Goal: Task Accomplishment & Management: Complete application form

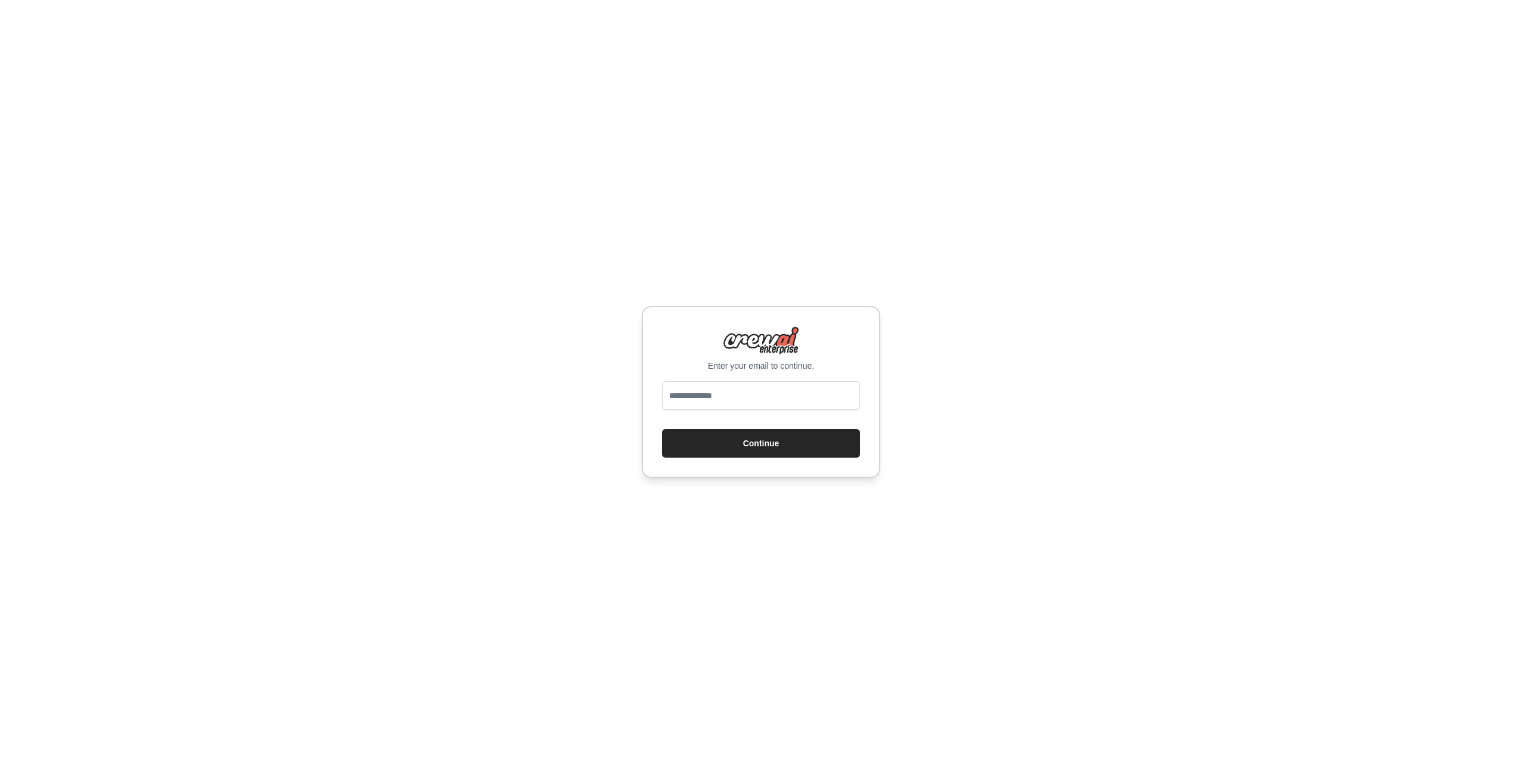
click at [772, 407] on input "email" at bounding box center [761, 396] width 198 height 29
type input "**********"
click at [760, 438] on button "Continue" at bounding box center [761, 443] width 198 height 29
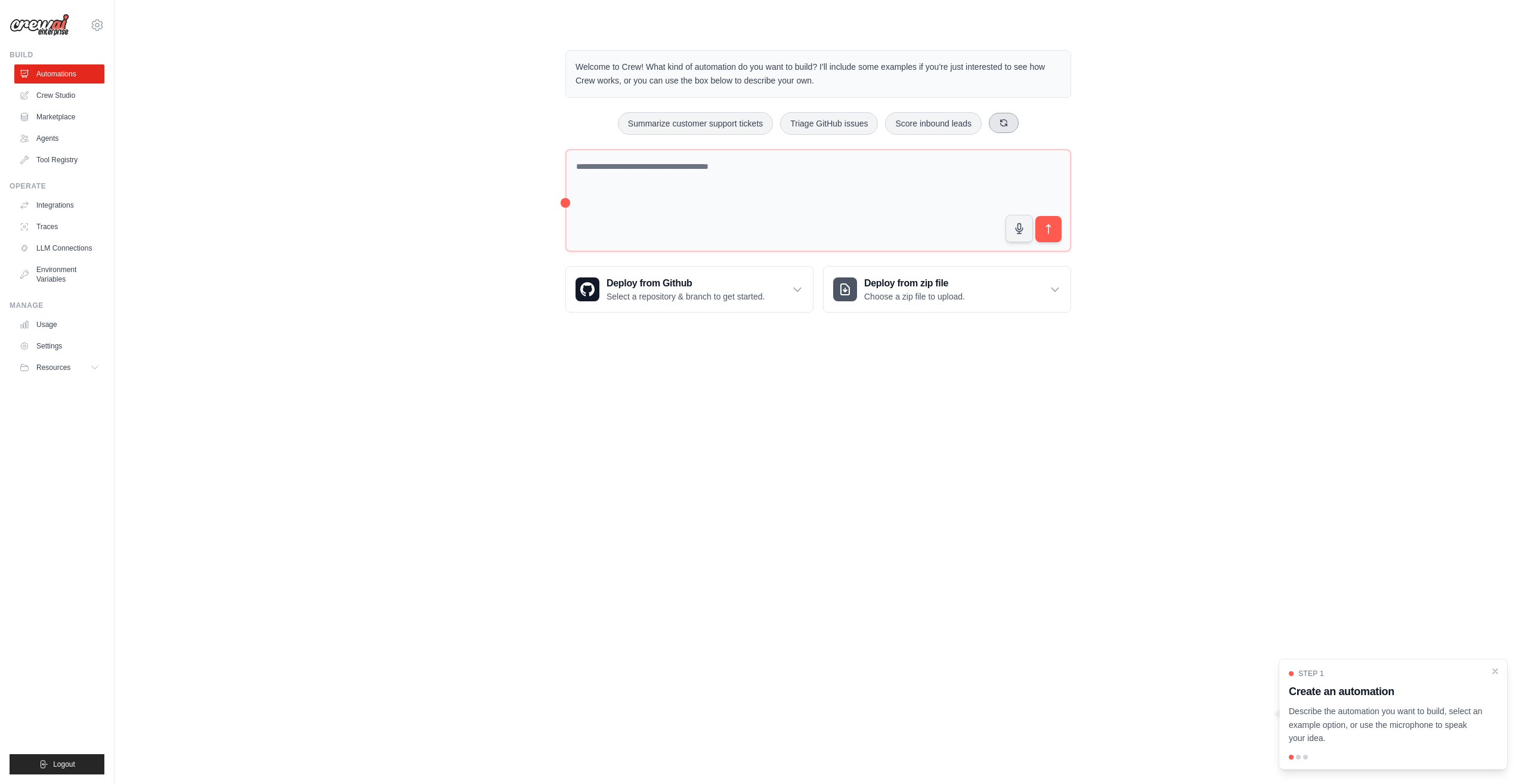
click at [1001, 125] on icon at bounding box center [1004, 123] width 10 height 10
click at [700, 125] on button "Generate weekly reports" at bounding box center [672, 123] width 112 height 23
type textarea "**********"
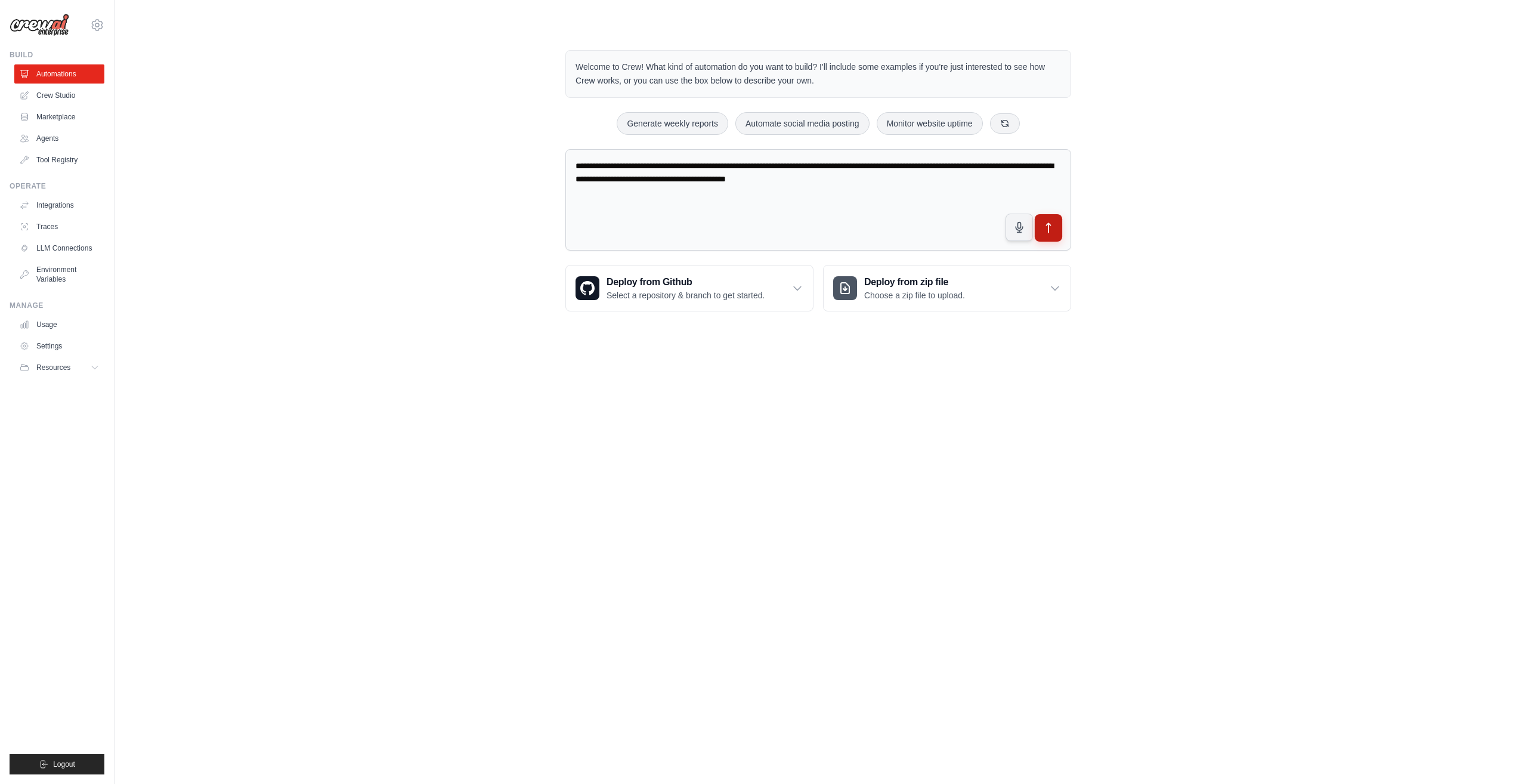
click at [1050, 239] on button "submit" at bounding box center [1049, 228] width 28 height 28
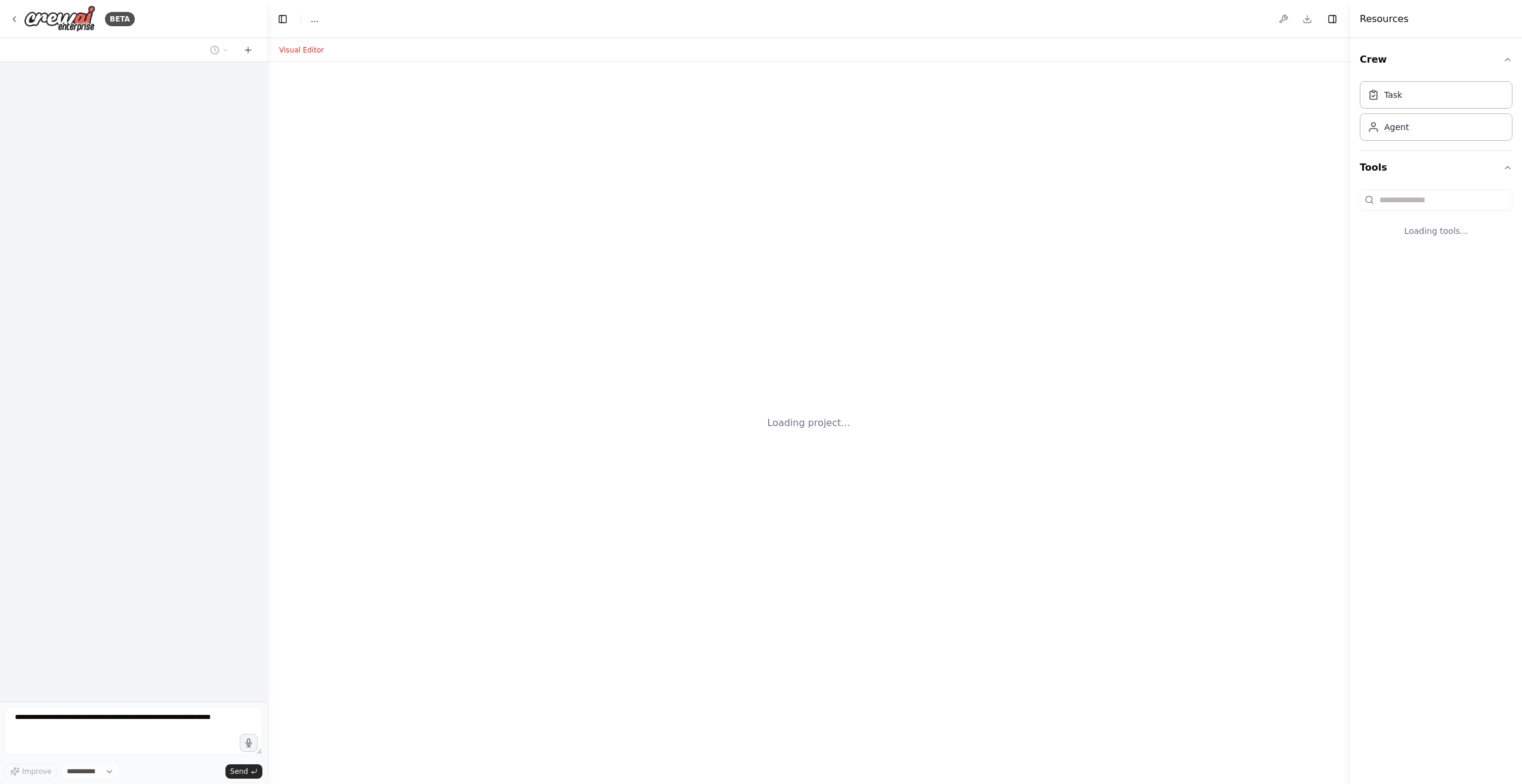
select select "****"
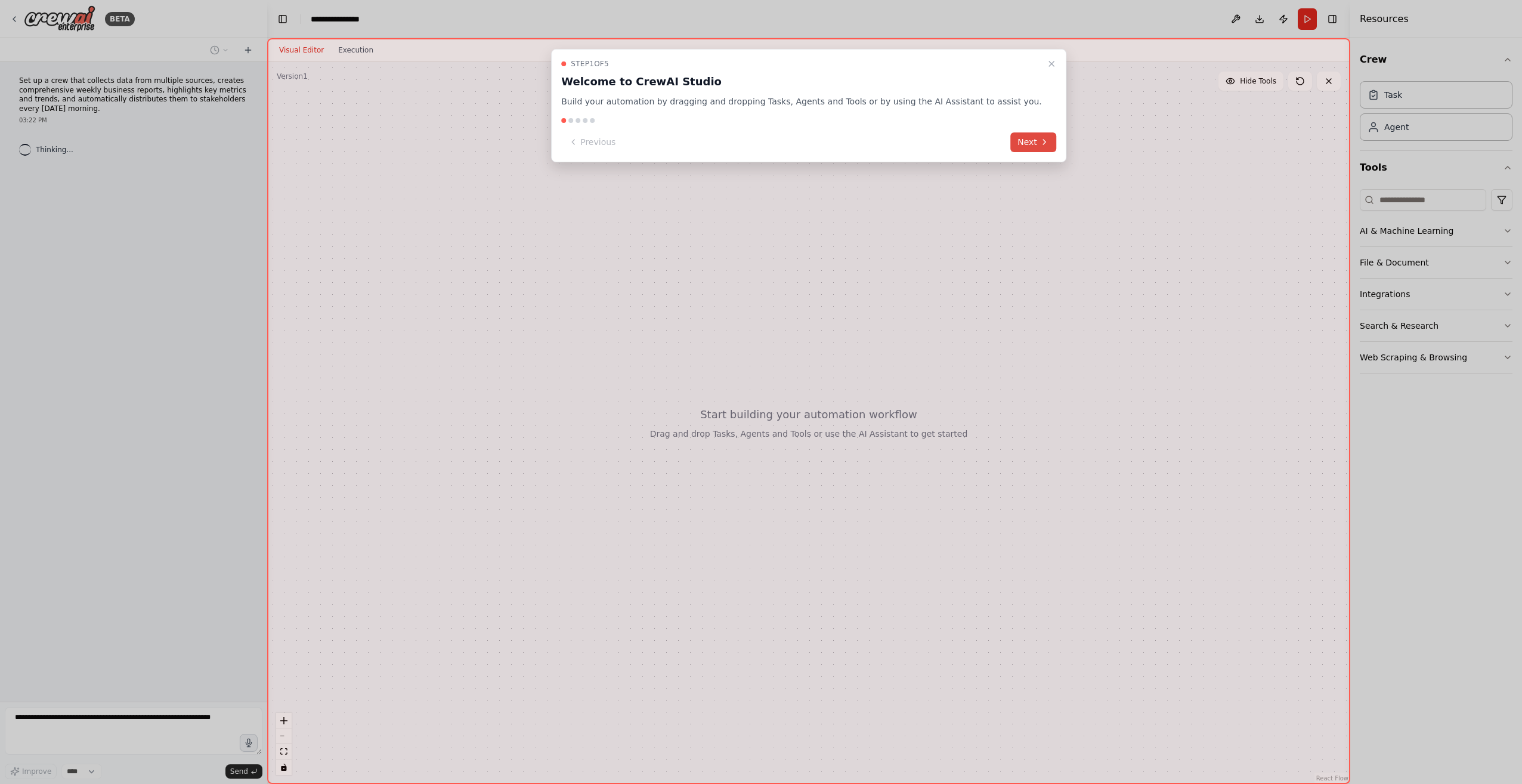
click at [1010, 139] on button "Next" at bounding box center [1033, 142] width 46 height 20
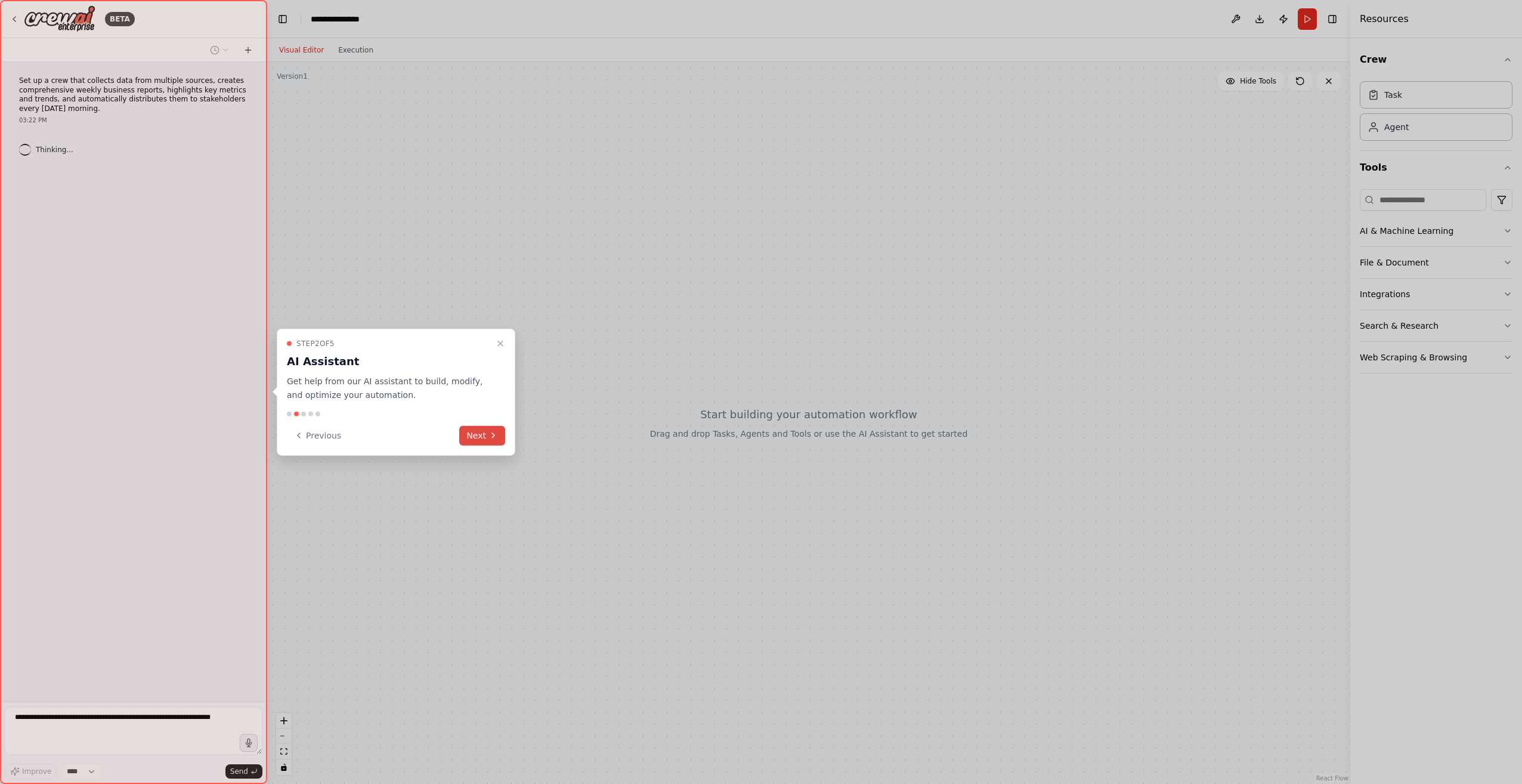
click at [491, 441] on button "Next" at bounding box center [482, 435] width 46 height 20
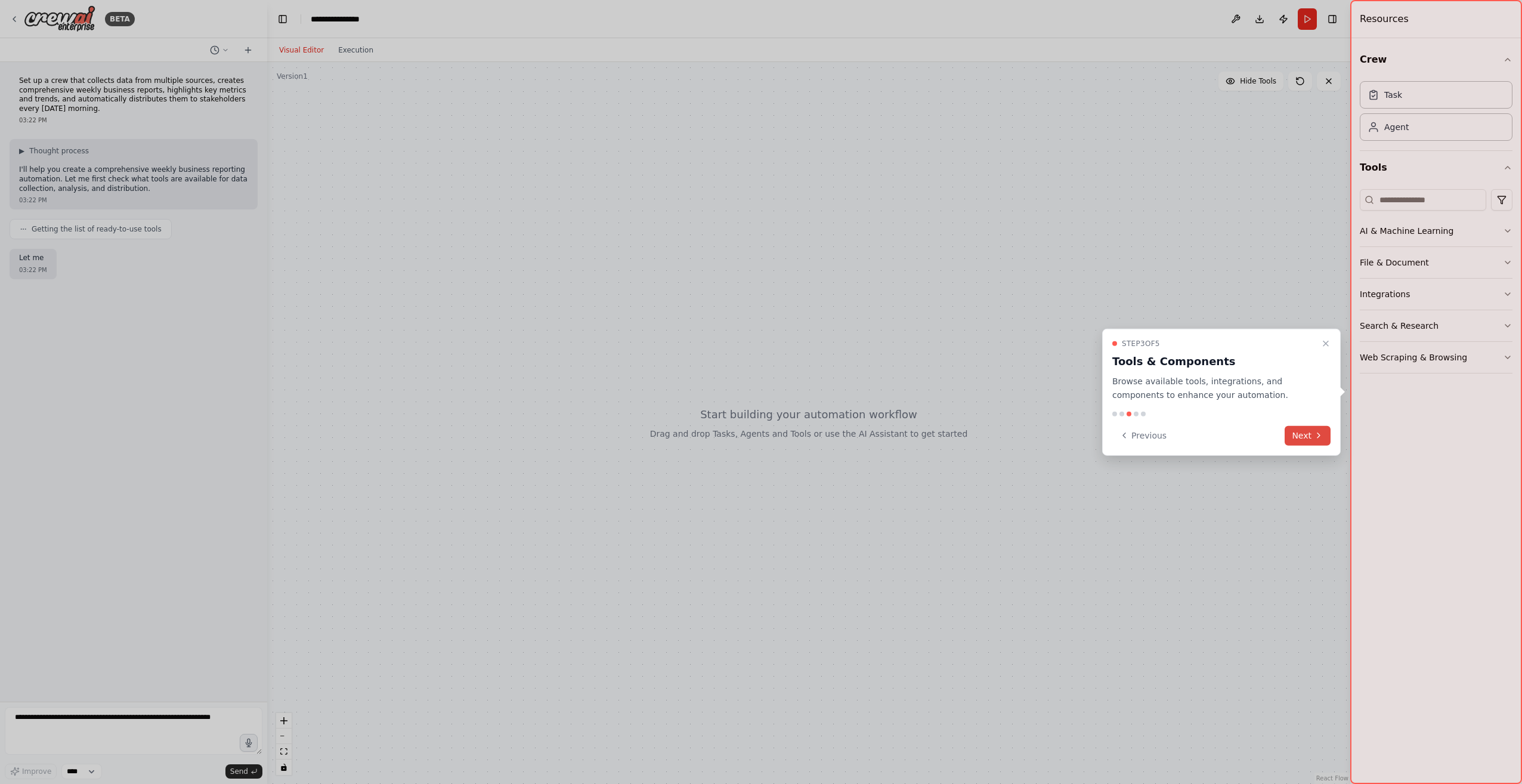
click at [1314, 434] on button "Next" at bounding box center [1308, 435] width 46 height 20
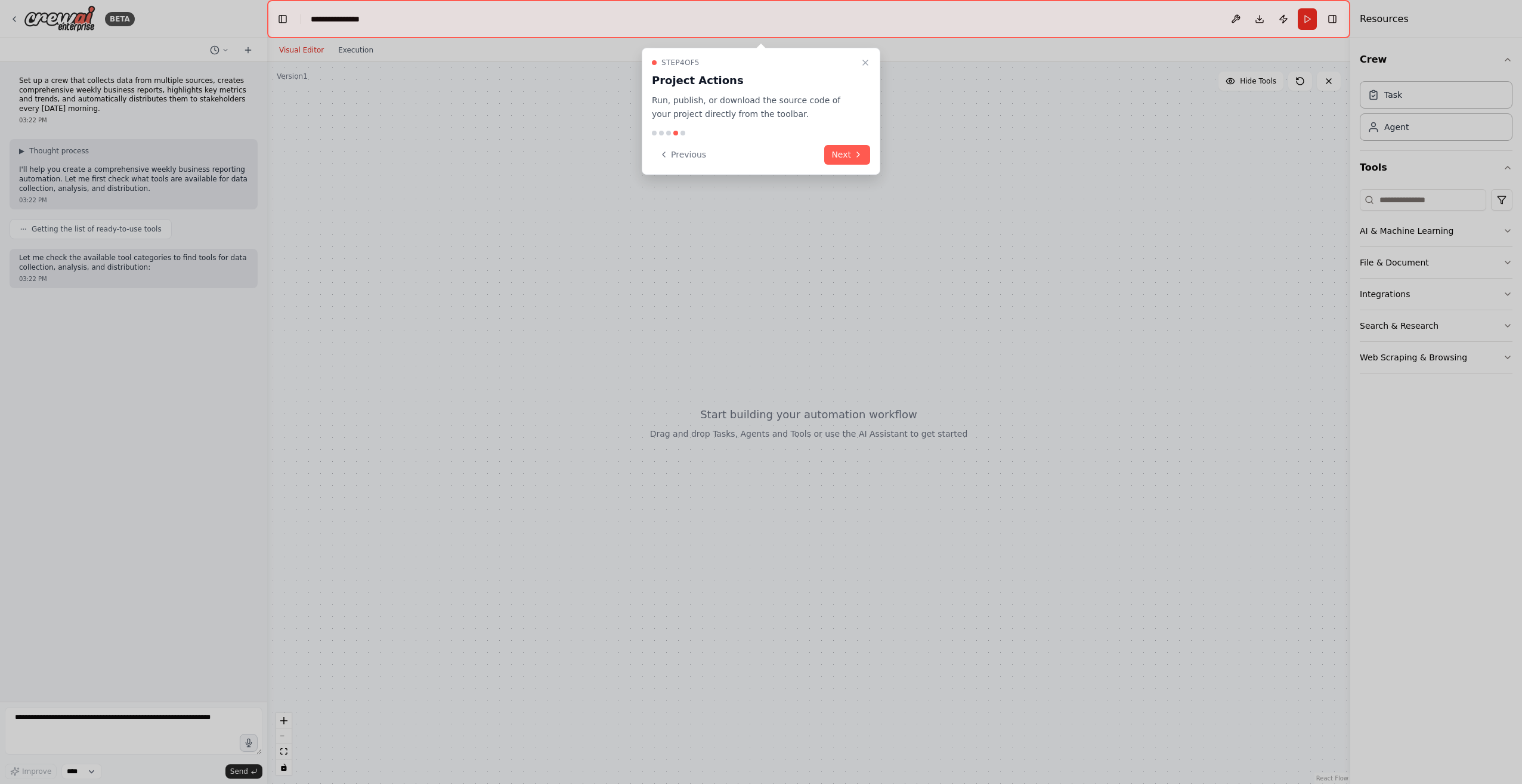
click at [873, 164] on div "Step 4 of 5 Project Actions Run, publish, or download the source code of your p…" at bounding box center [761, 111] width 239 height 127
click at [859, 152] on icon at bounding box center [859, 154] width 10 height 10
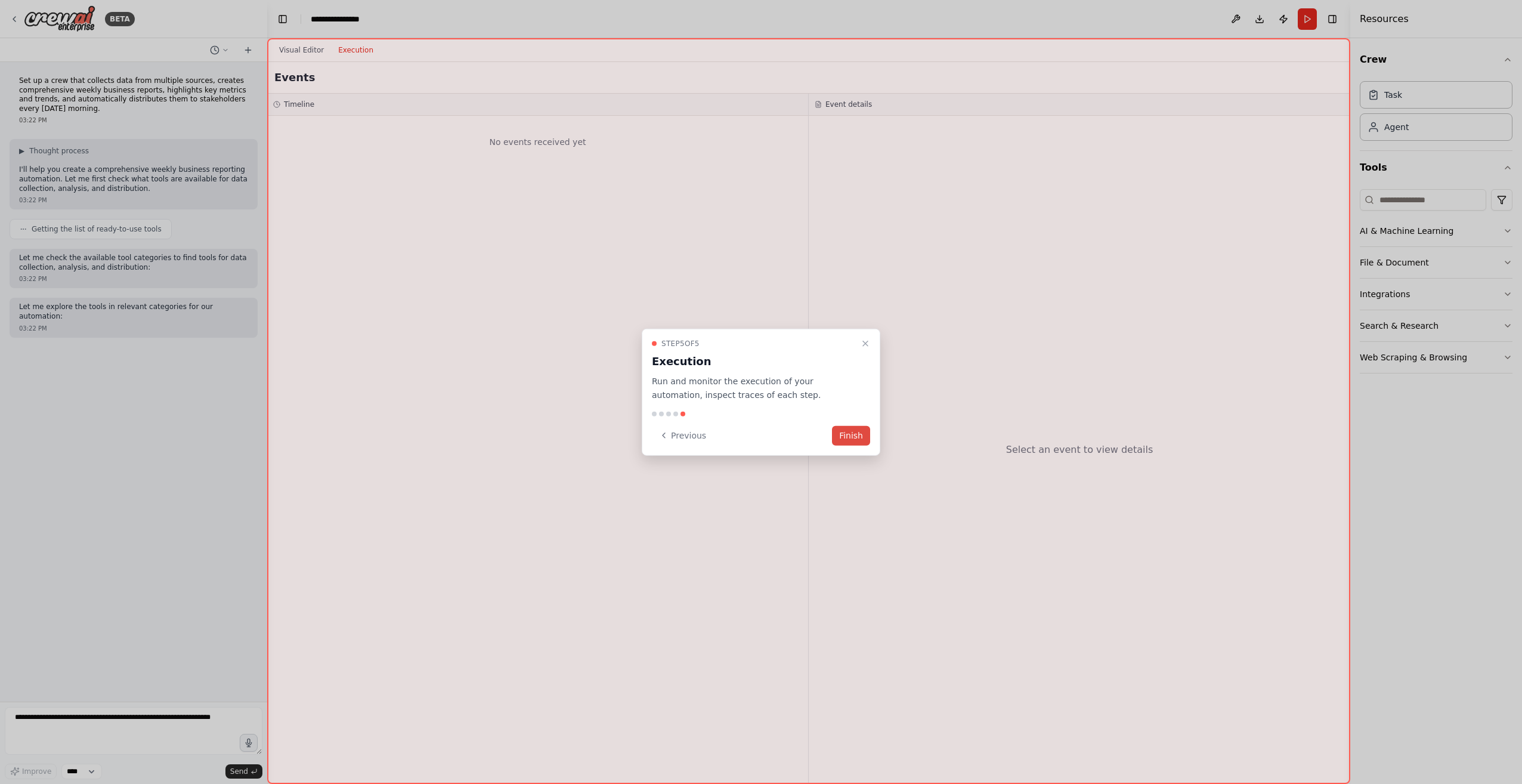
click at [859, 438] on button "Finish" at bounding box center [851, 435] width 38 height 20
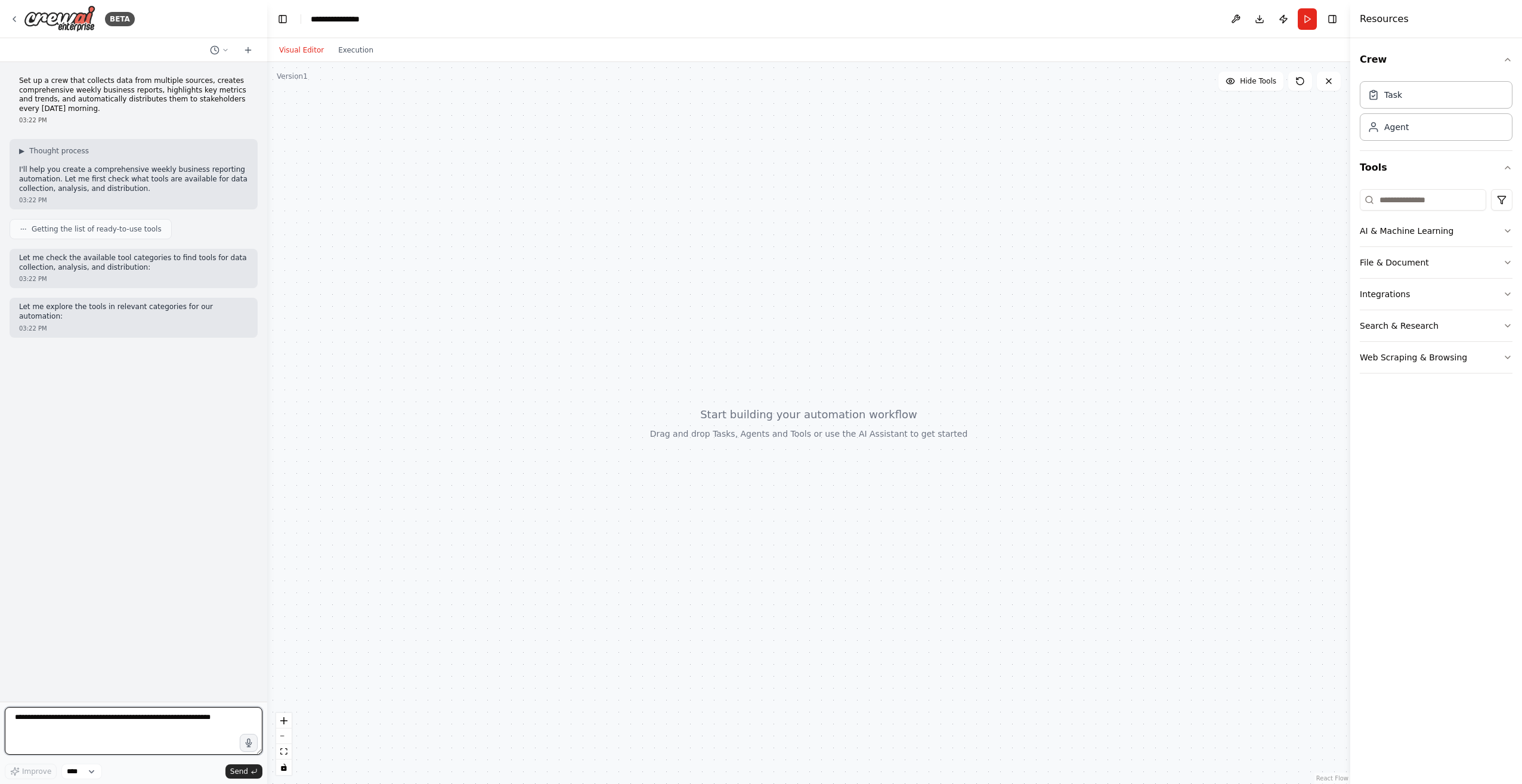
click at [161, 725] on textarea at bounding box center [134, 730] width 258 height 48
drag, startPoint x: 913, startPoint y: 403, endPoint x: 902, endPoint y: 410, distance: 13.0
click at [902, 410] on div at bounding box center [808, 423] width 1083 height 722
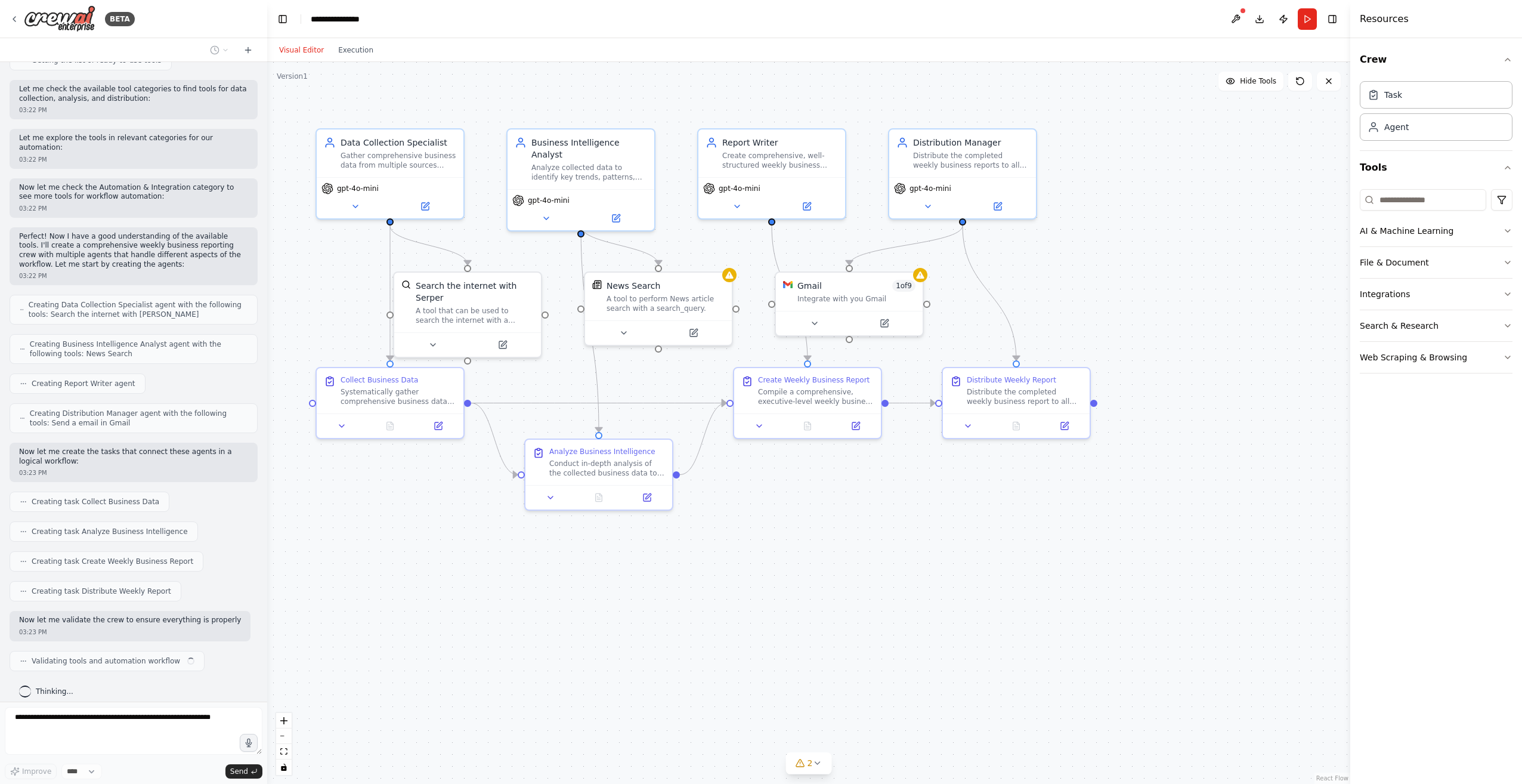
scroll to position [179, 0]
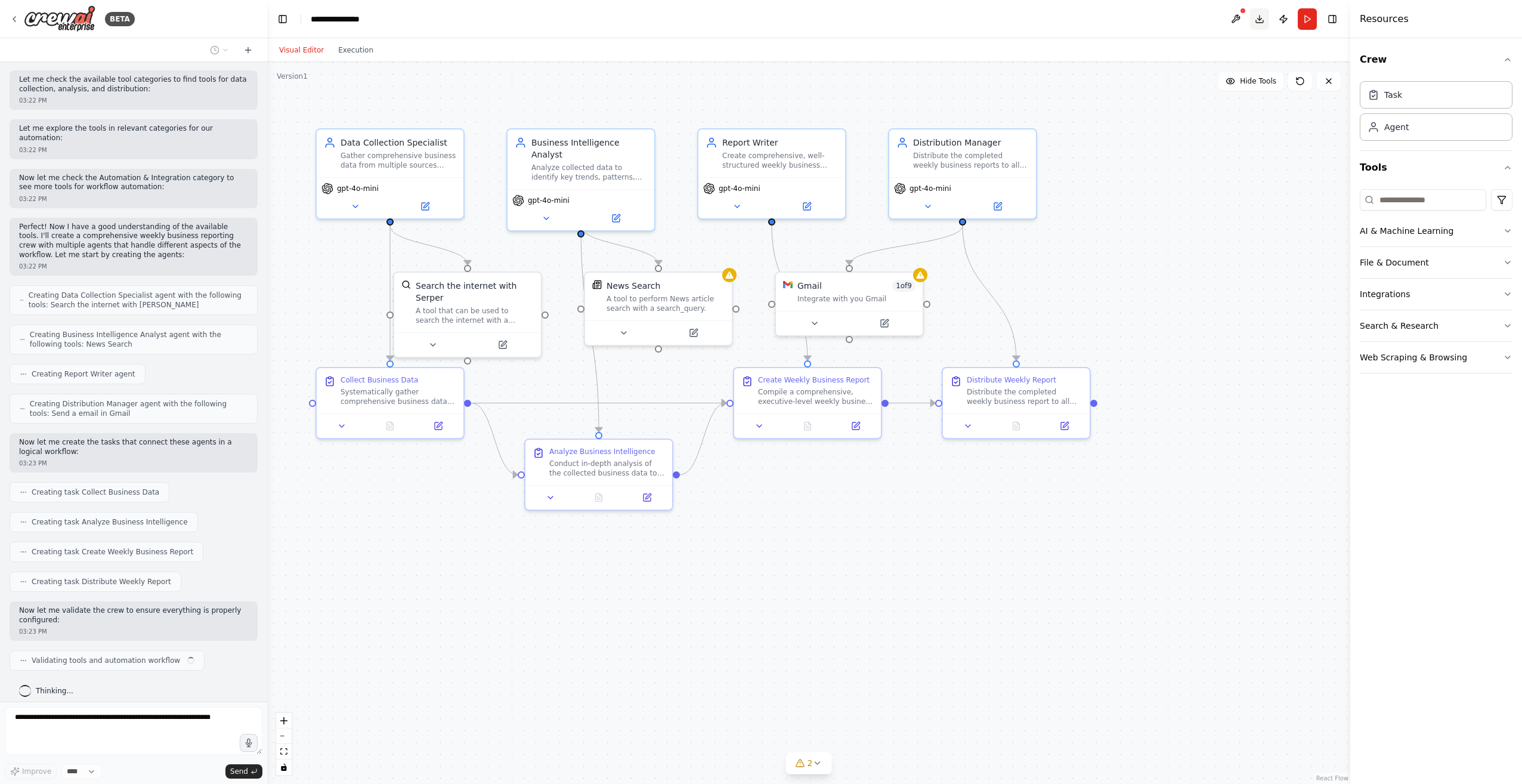
click at [1263, 22] on button "Download" at bounding box center [1260, 19] width 19 height 21
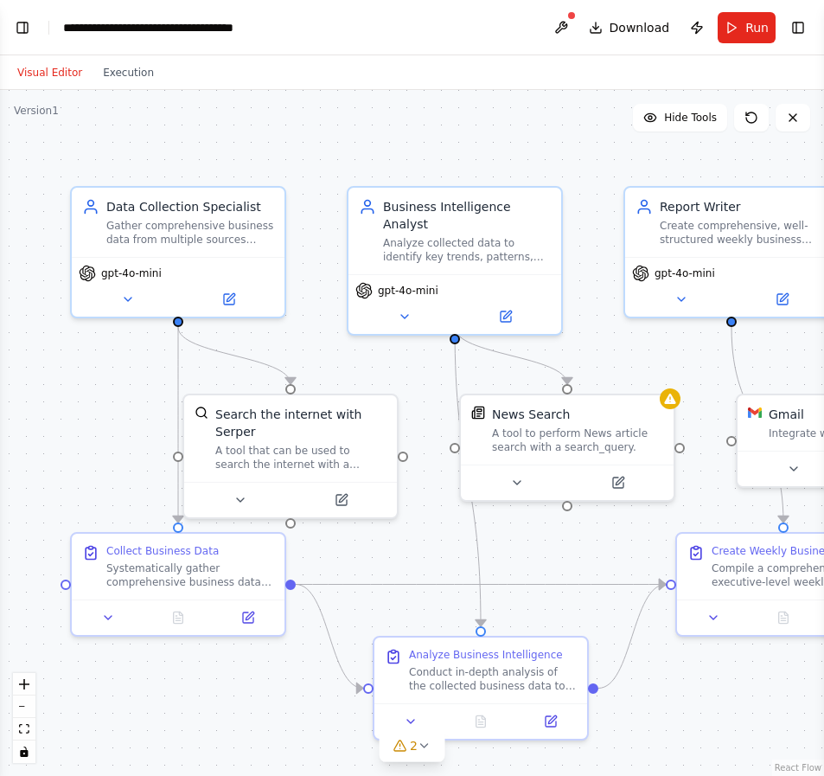
scroll to position [1111, 0]
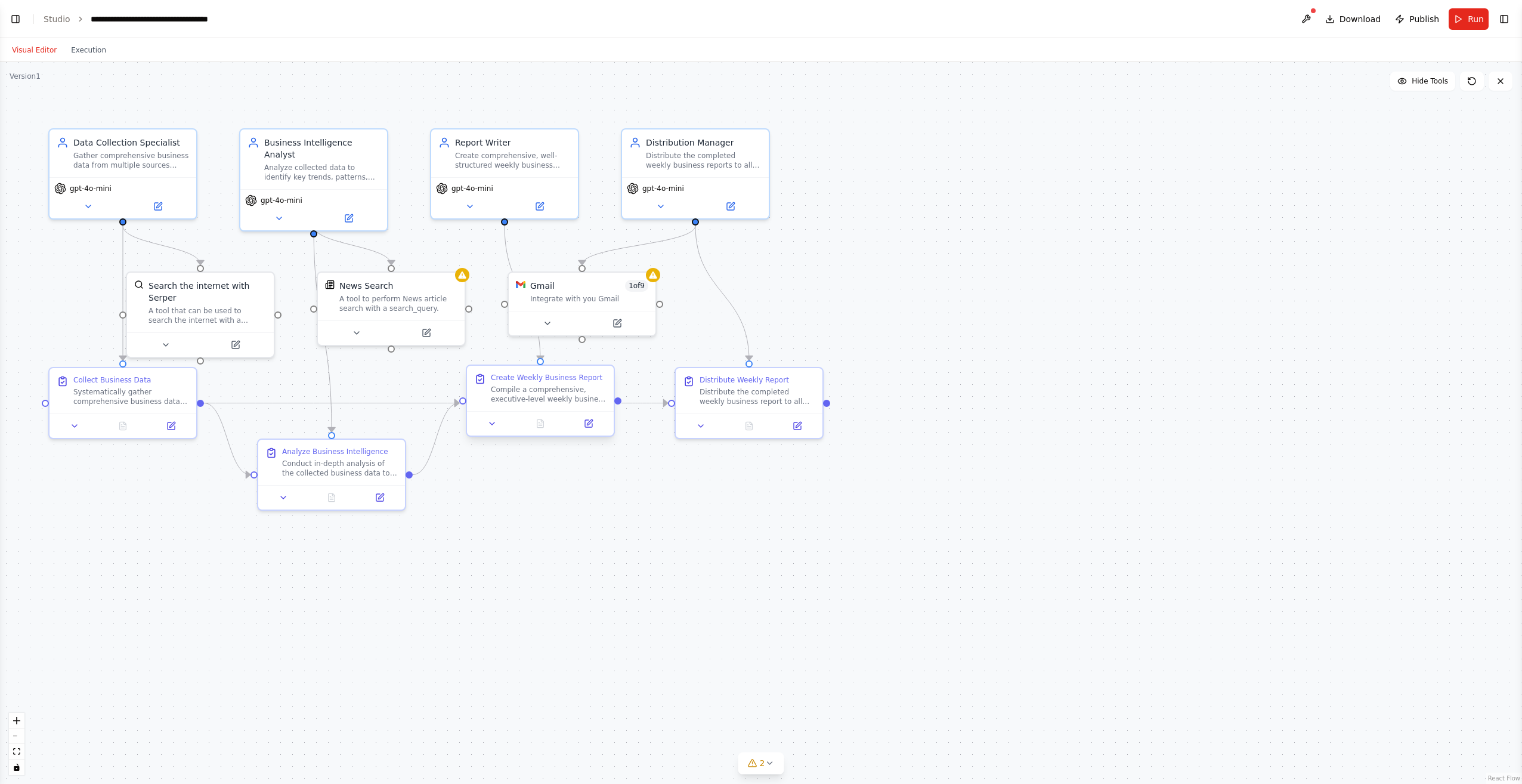
click at [494, 432] on div at bounding box center [540, 423] width 147 height 24
click at [494, 430] on button at bounding box center [492, 423] width 41 height 14
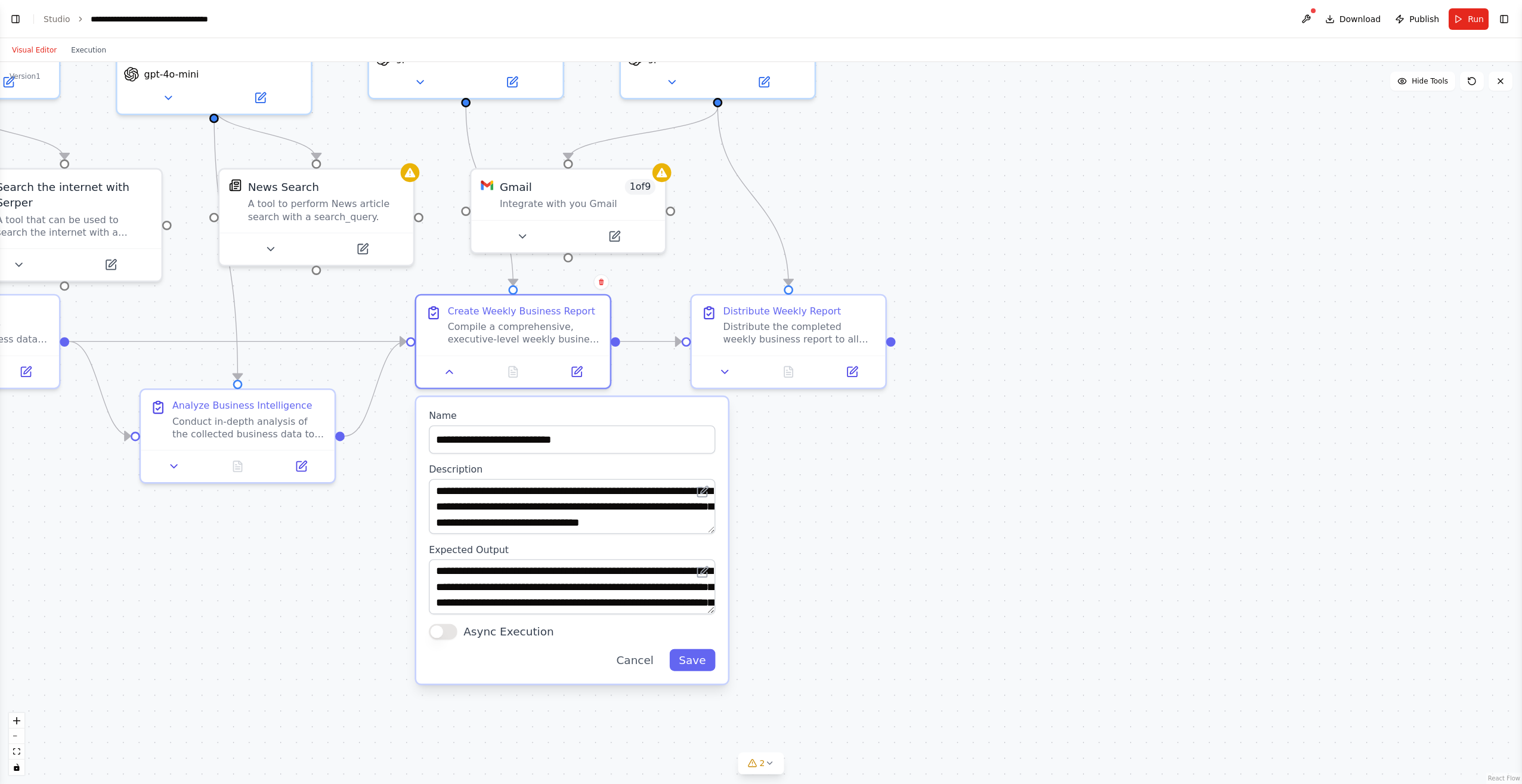
click at [960, 576] on div ".deletable-edge-delete-btn { width: 20px; height: 20px; border: 0px solid #ffff…" at bounding box center [761, 423] width 1522 height 722
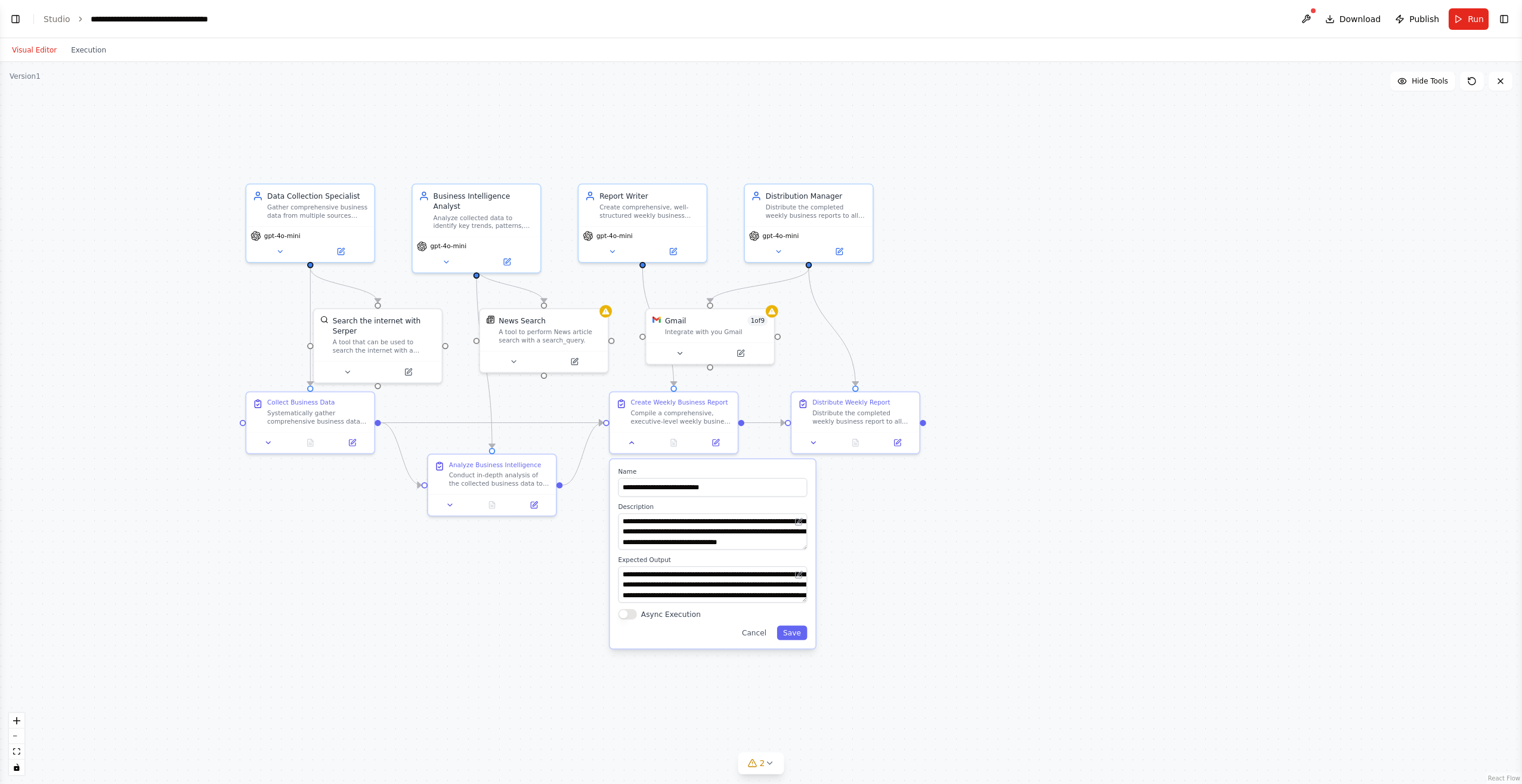
drag, startPoint x: 160, startPoint y: 217, endPoint x: 170, endPoint y: 217, distance: 10.0
click at [170, 217] on div ".deletable-edge-delete-btn { width: 20px; height: 20px; border: 0px solid #ffff…" at bounding box center [761, 423] width 1522 height 722
click at [31, 57] on div "Visual Editor Execution" at bounding box center [59, 50] width 108 height 24
click at [31, 52] on button "Visual Editor" at bounding box center [34, 50] width 59 height 14
click at [84, 46] on button "Execution" at bounding box center [89, 50] width 50 height 14
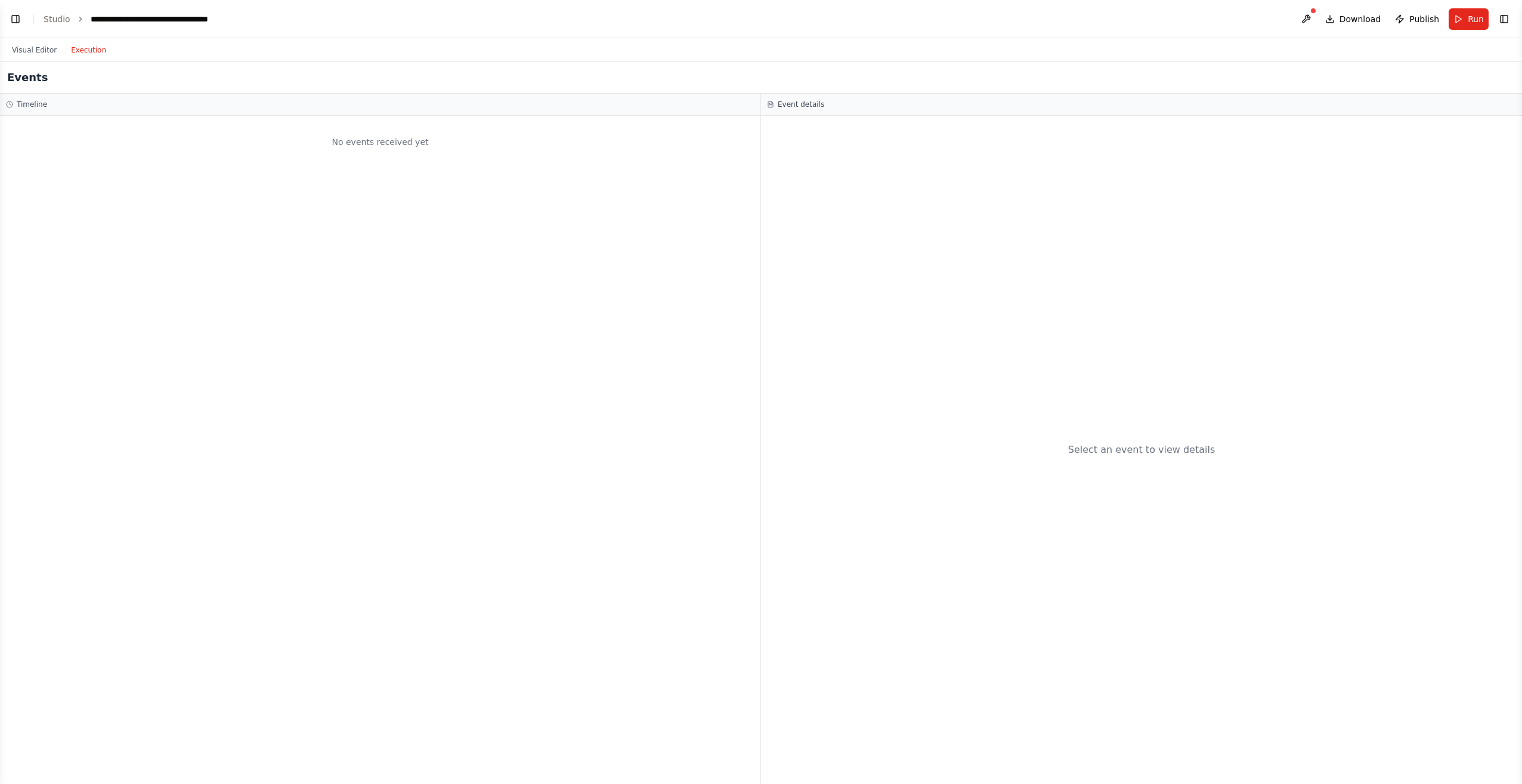
click at [69, 51] on button "Execution" at bounding box center [89, 50] width 50 height 14
click at [55, 53] on button "Visual Editor" at bounding box center [34, 50] width 59 height 14
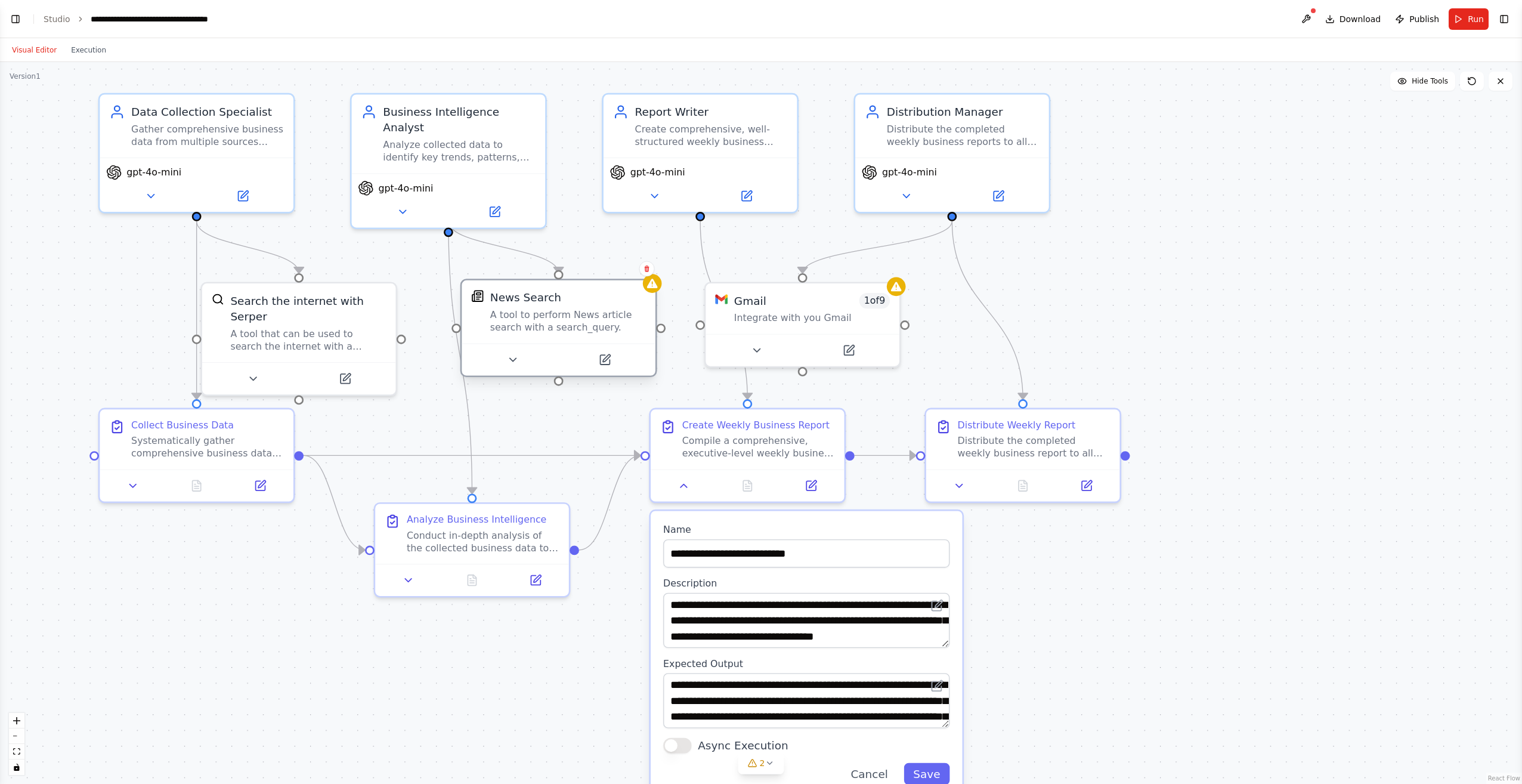
click at [541, 331] on div "A tool to perform News article search with a search_query." at bounding box center [568, 321] width 156 height 25
drag, startPoint x: 541, startPoint y: 331, endPoint x: 534, endPoint y: 332, distance: 7.1
click at [534, 332] on div "A tool to perform News article search with a search_query." at bounding box center [568, 321] width 156 height 25
click at [270, 430] on div "Collect Business Data Systematically gather comprehensive business data for {co…" at bounding box center [207, 436] width 152 height 41
click at [492, 538] on div "Conduct in-depth analysis of the collected business data to extract key insight…" at bounding box center [490, 539] width 152 height 25
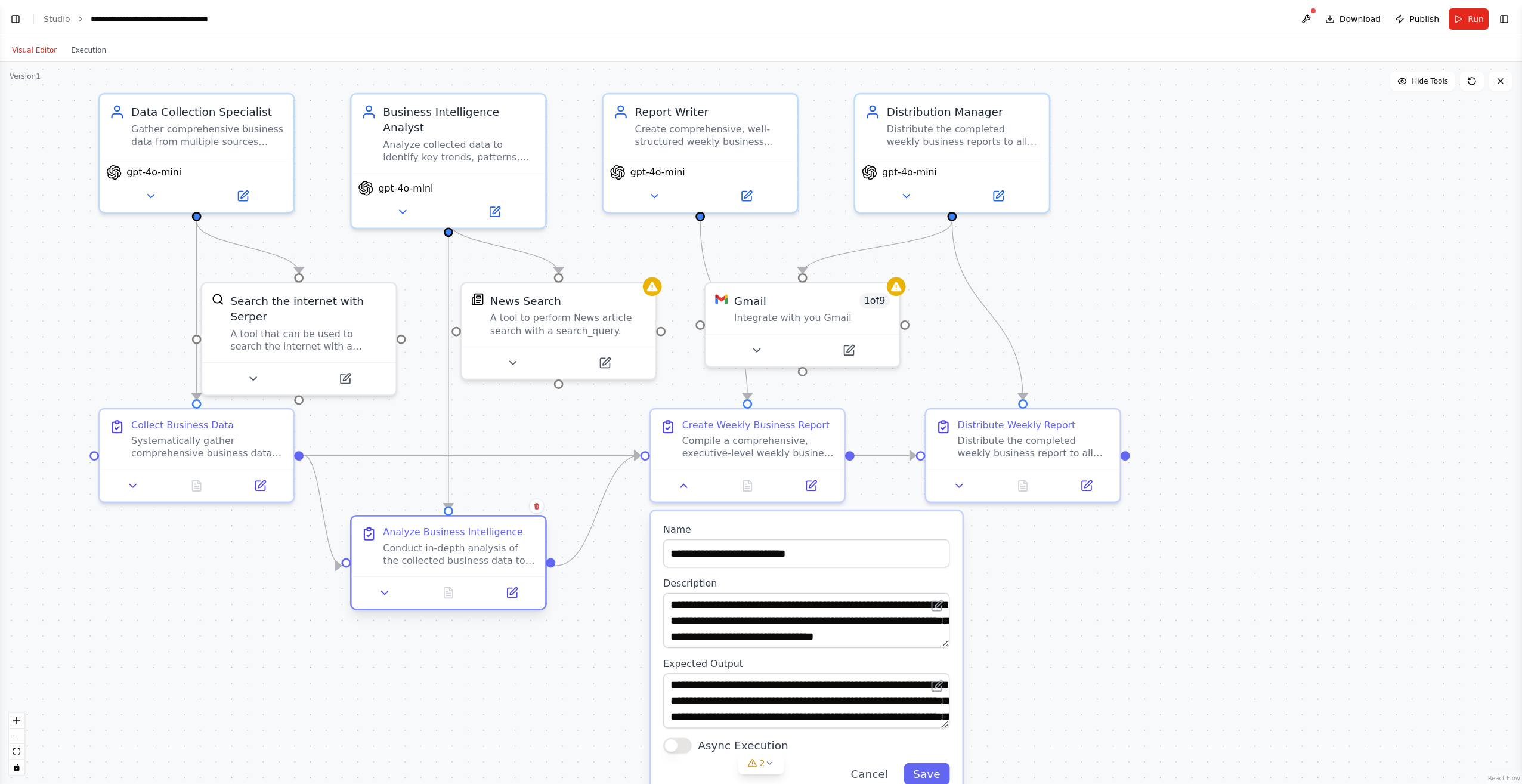
drag, startPoint x: 492, startPoint y: 538, endPoint x: 465, endPoint y: 546, distance: 28.2
click at [465, 546] on div "Conduct in-depth analysis of the collected business data to extract key insight…" at bounding box center [459, 554] width 152 height 25
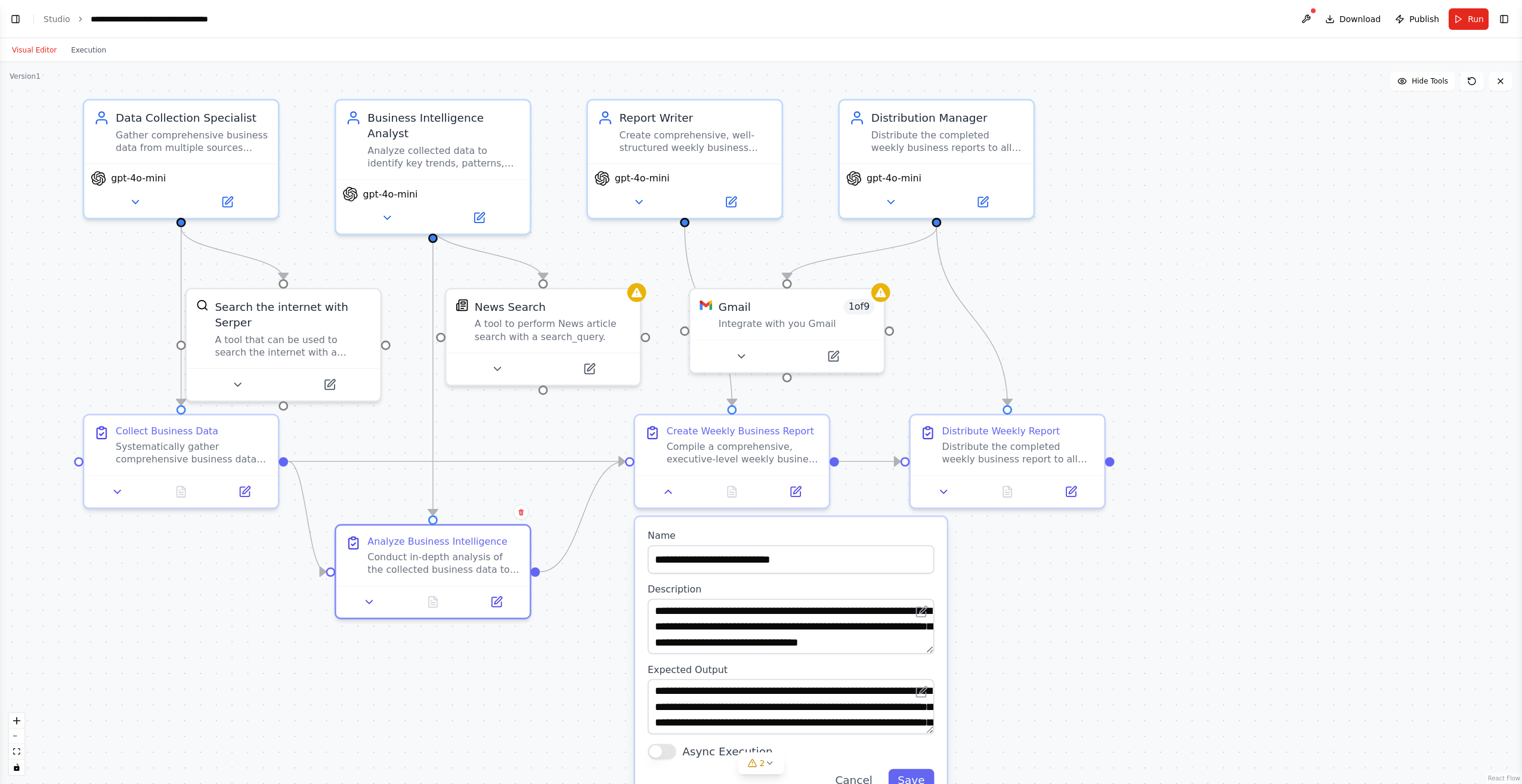
drag, startPoint x: 604, startPoint y: 239, endPoint x: 585, endPoint y: 245, distance: 19.9
click at [585, 245] on div ".deletable-edge-delete-btn { width: 20px; height: 20px; border: 0px solid #ffff…" at bounding box center [761, 423] width 1522 height 722
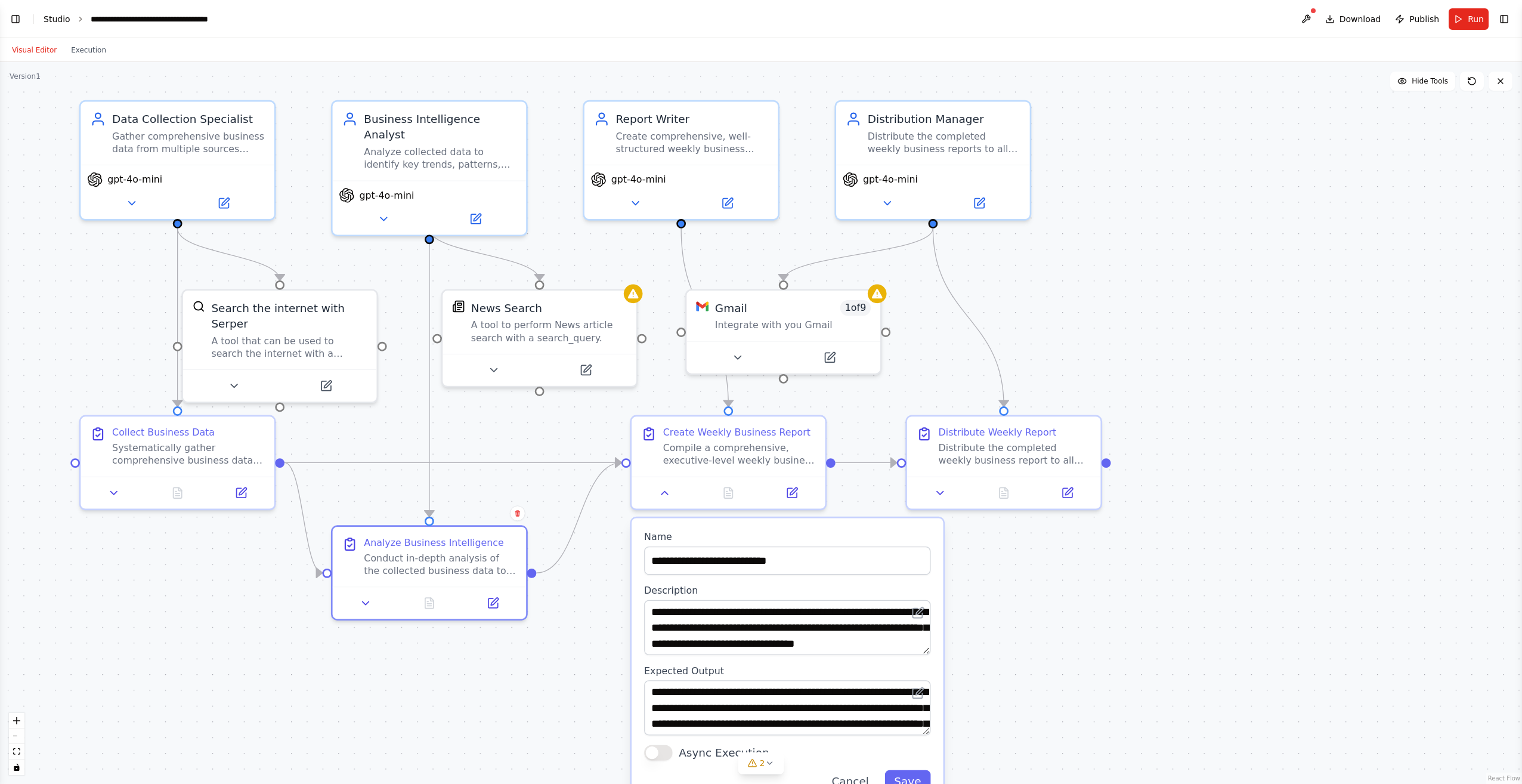
click at [59, 19] on link "Studio" at bounding box center [57, 19] width 27 height 10
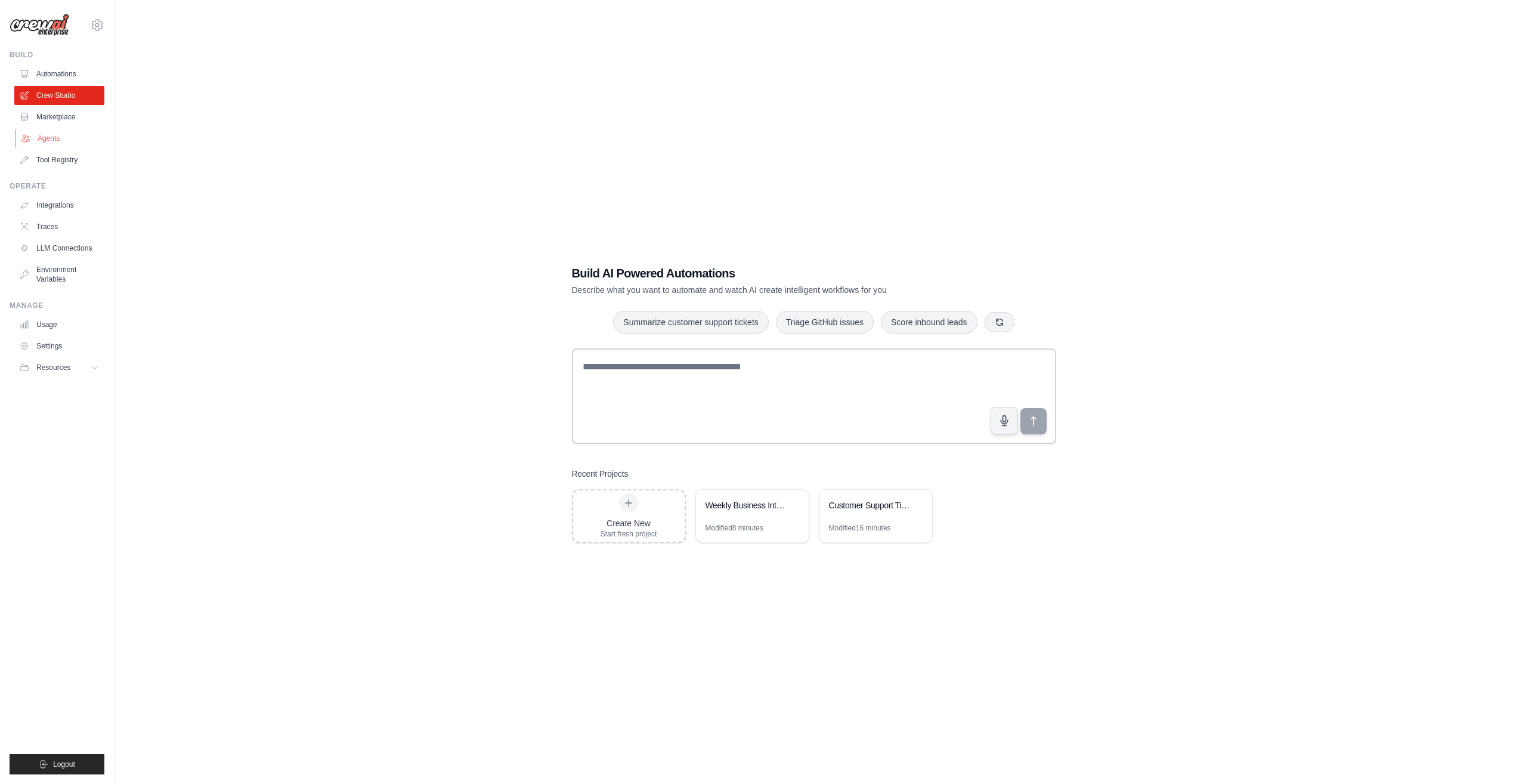
click at [43, 137] on link "Agents" at bounding box center [60, 139] width 90 height 19
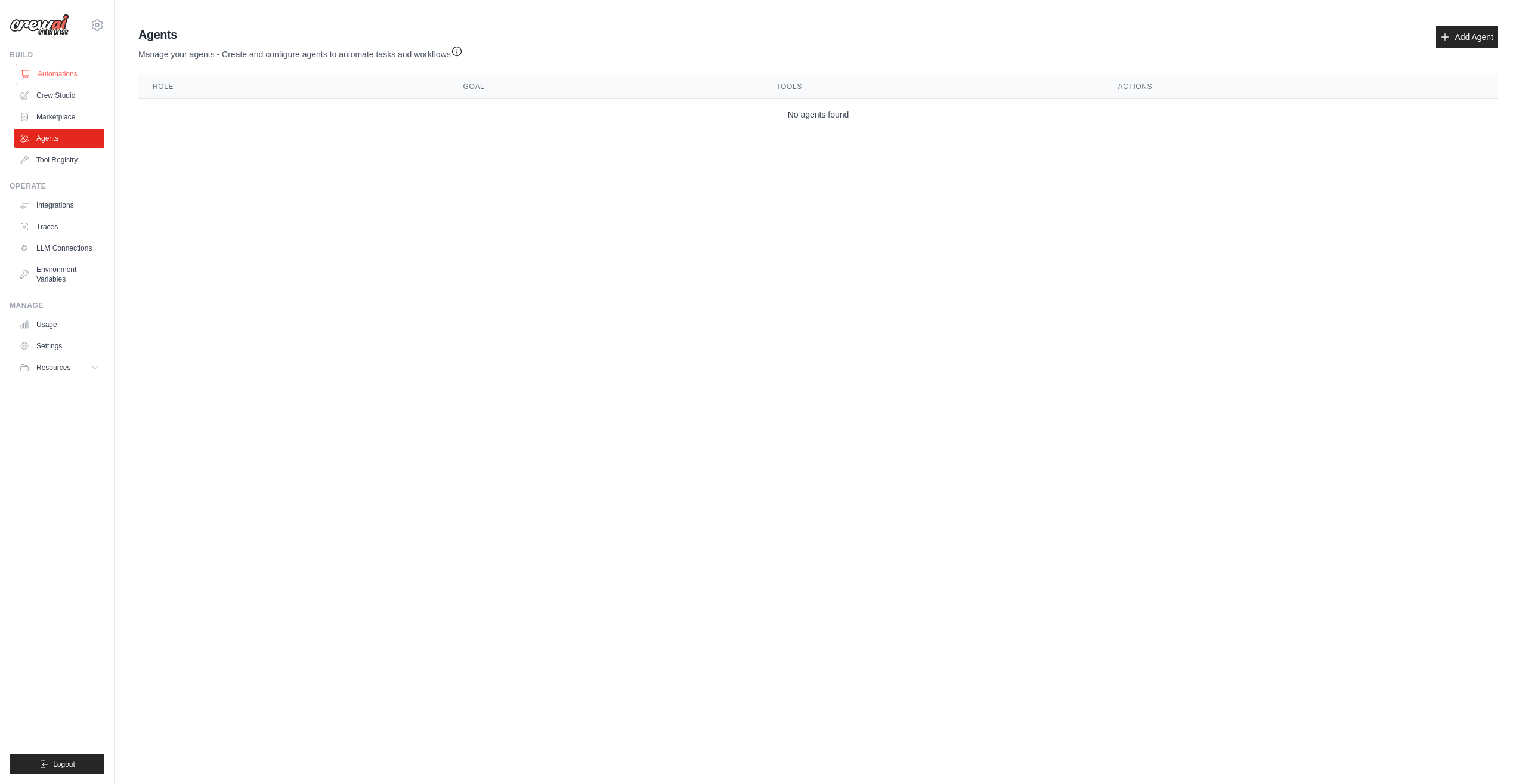
click at [47, 77] on link "Automations" at bounding box center [60, 74] width 90 height 19
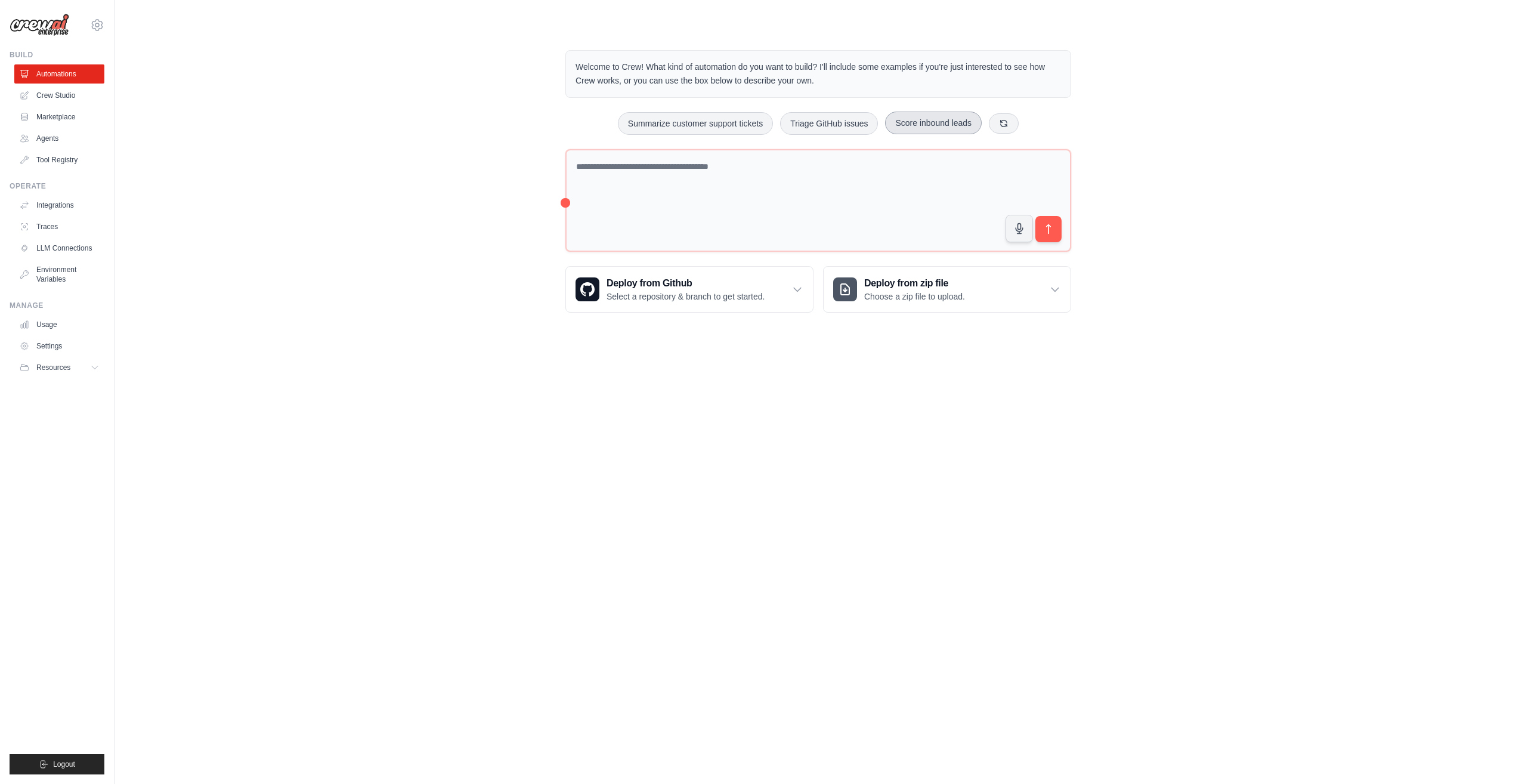
click at [974, 125] on button "Score inbound leads" at bounding box center [934, 123] width 97 height 23
type textarea "**********"
click at [1044, 233] on icon "submit" at bounding box center [1049, 229] width 12 height 12
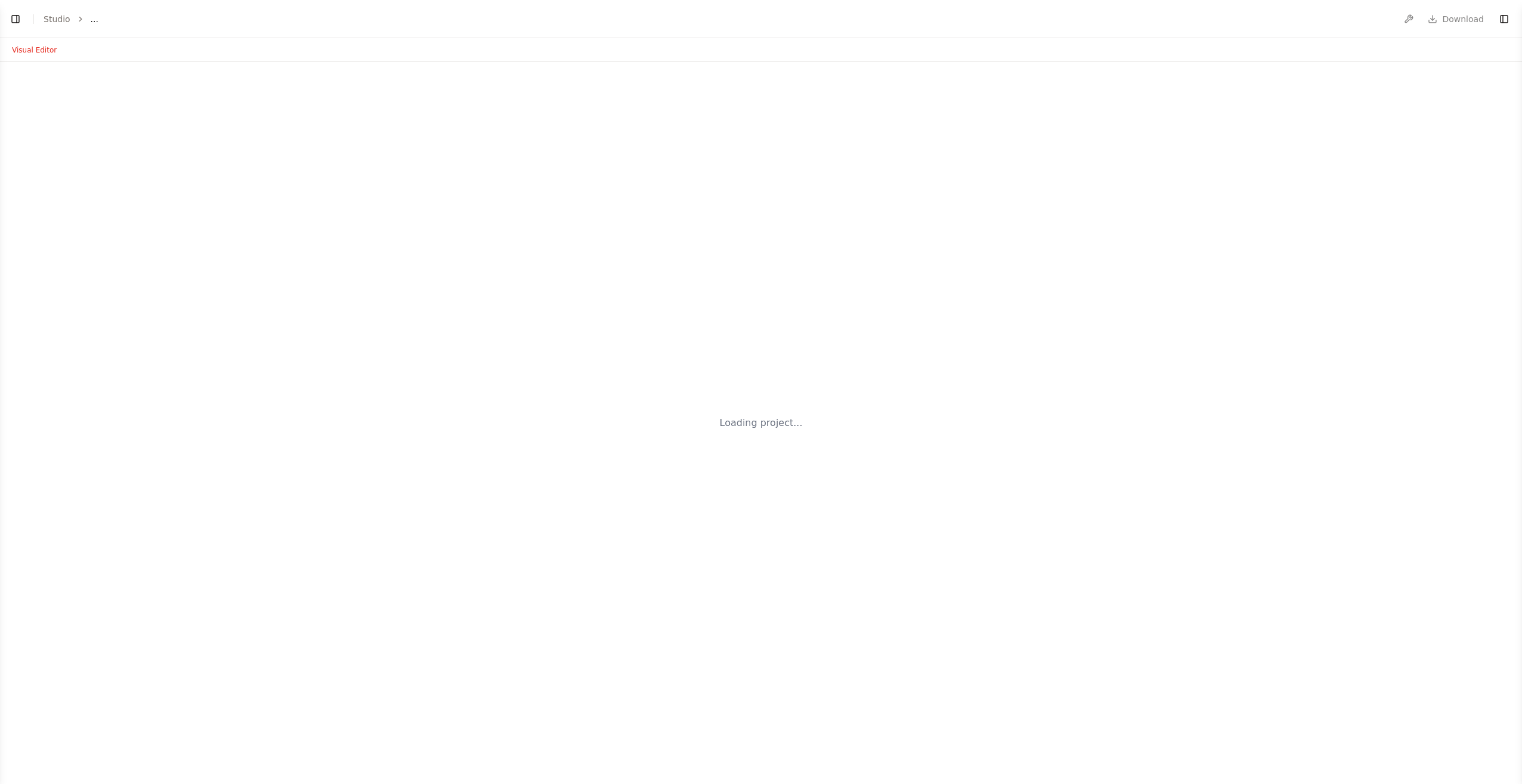
select select "****"
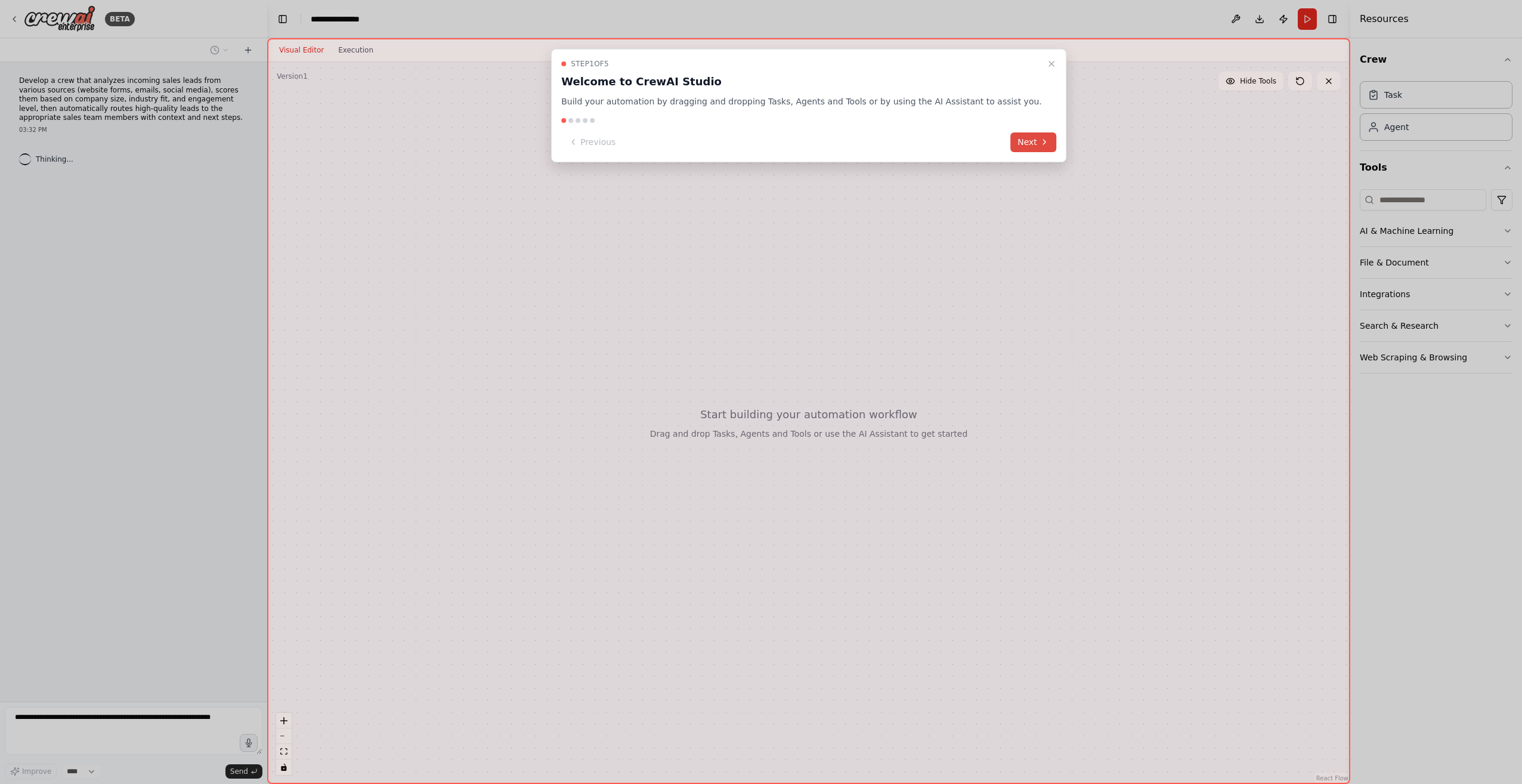
click at [1010, 134] on button "Next" at bounding box center [1033, 142] width 46 height 20
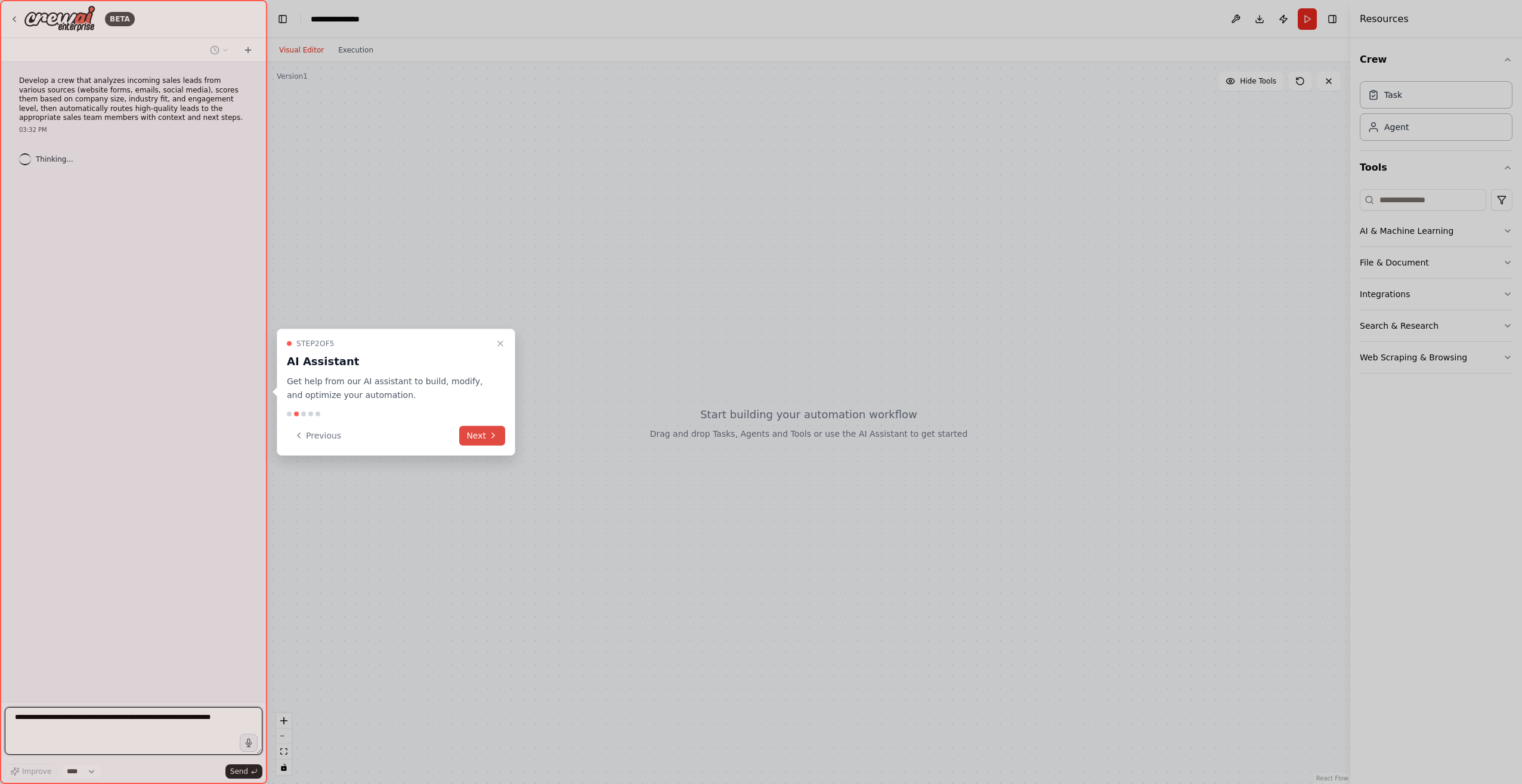
click at [472, 439] on button "Next" at bounding box center [482, 435] width 46 height 20
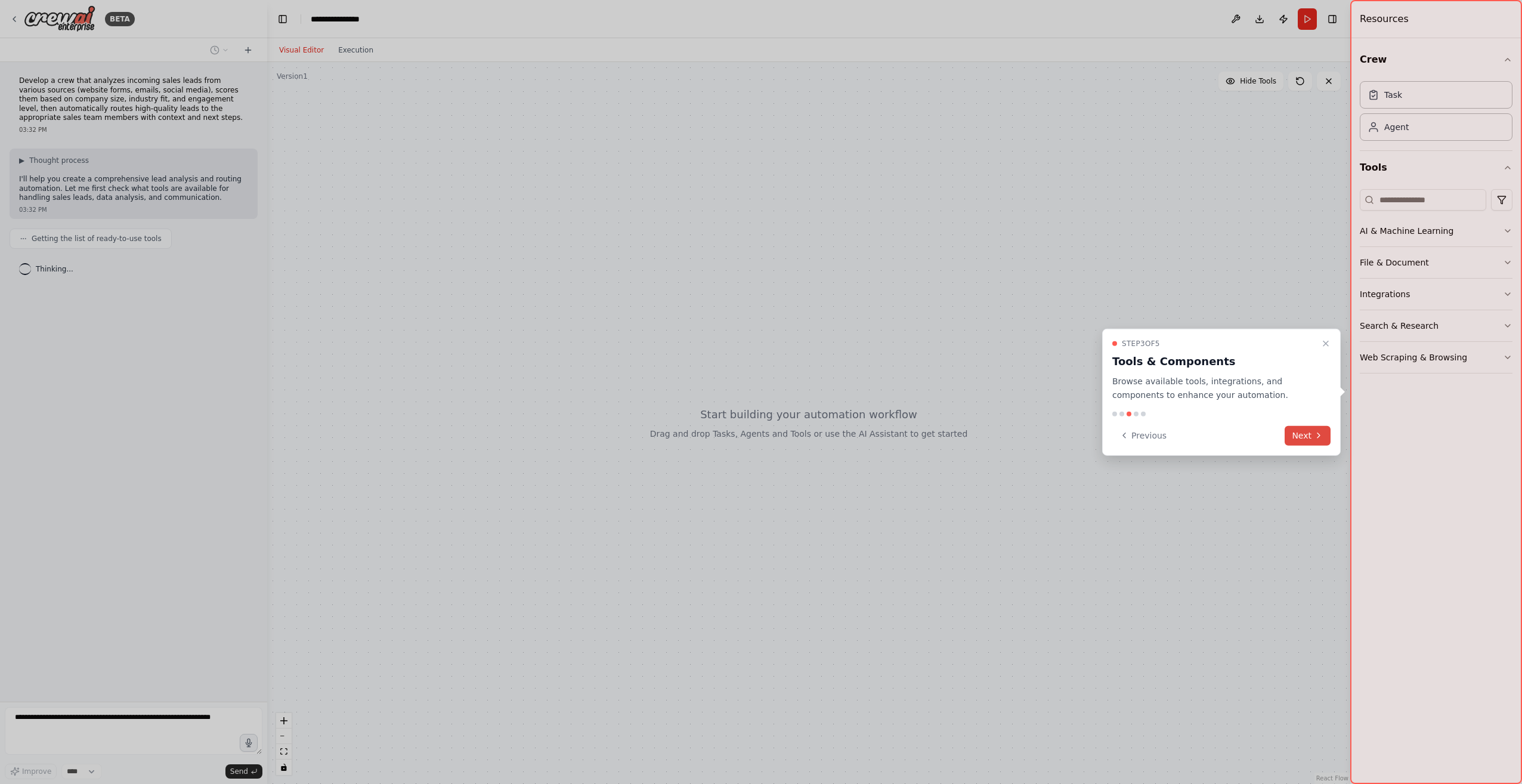
click at [1290, 435] on button "Next" at bounding box center [1308, 435] width 46 height 20
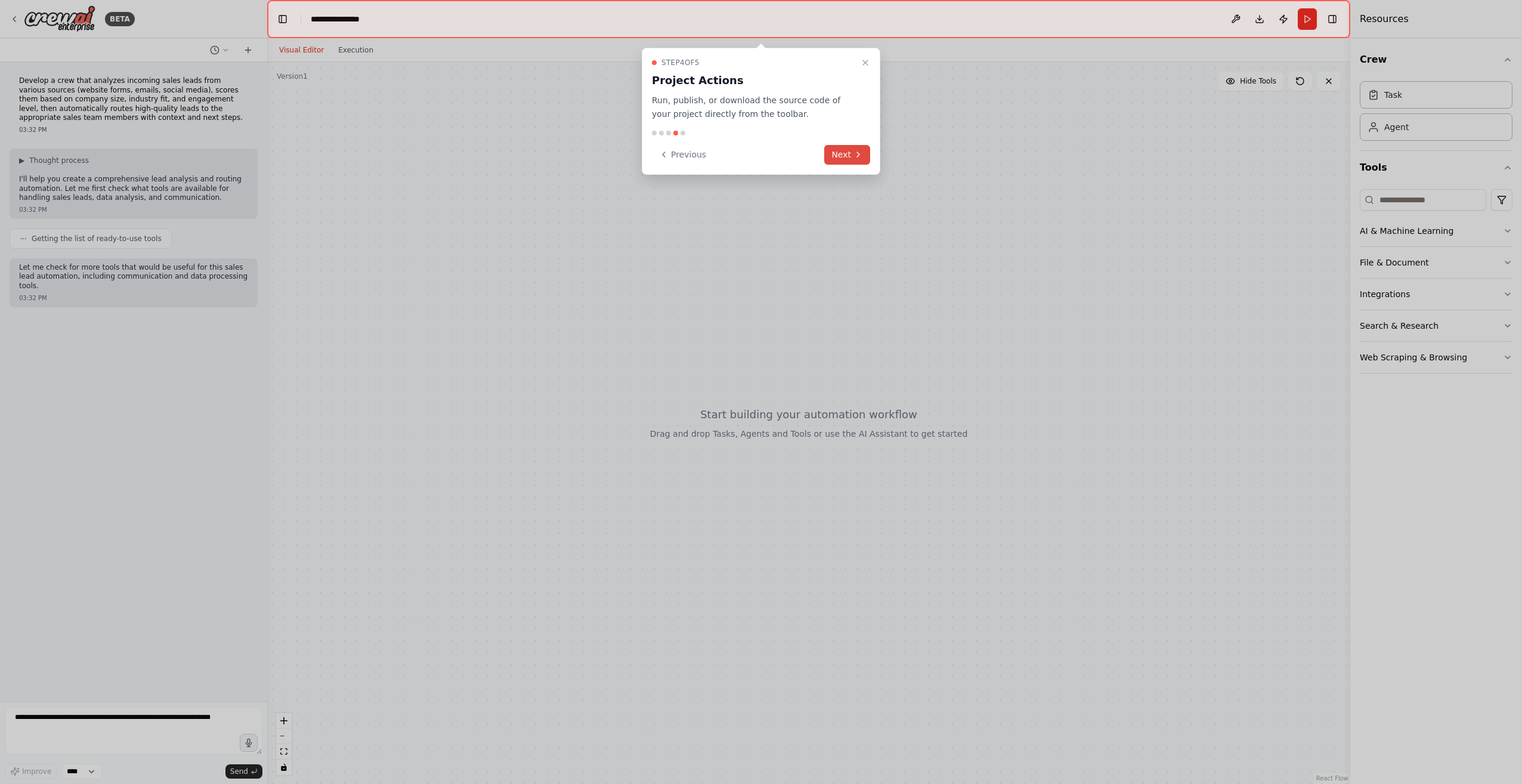
click at [863, 162] on button "Next" at bounding box center [847, 154] width 46 height 20
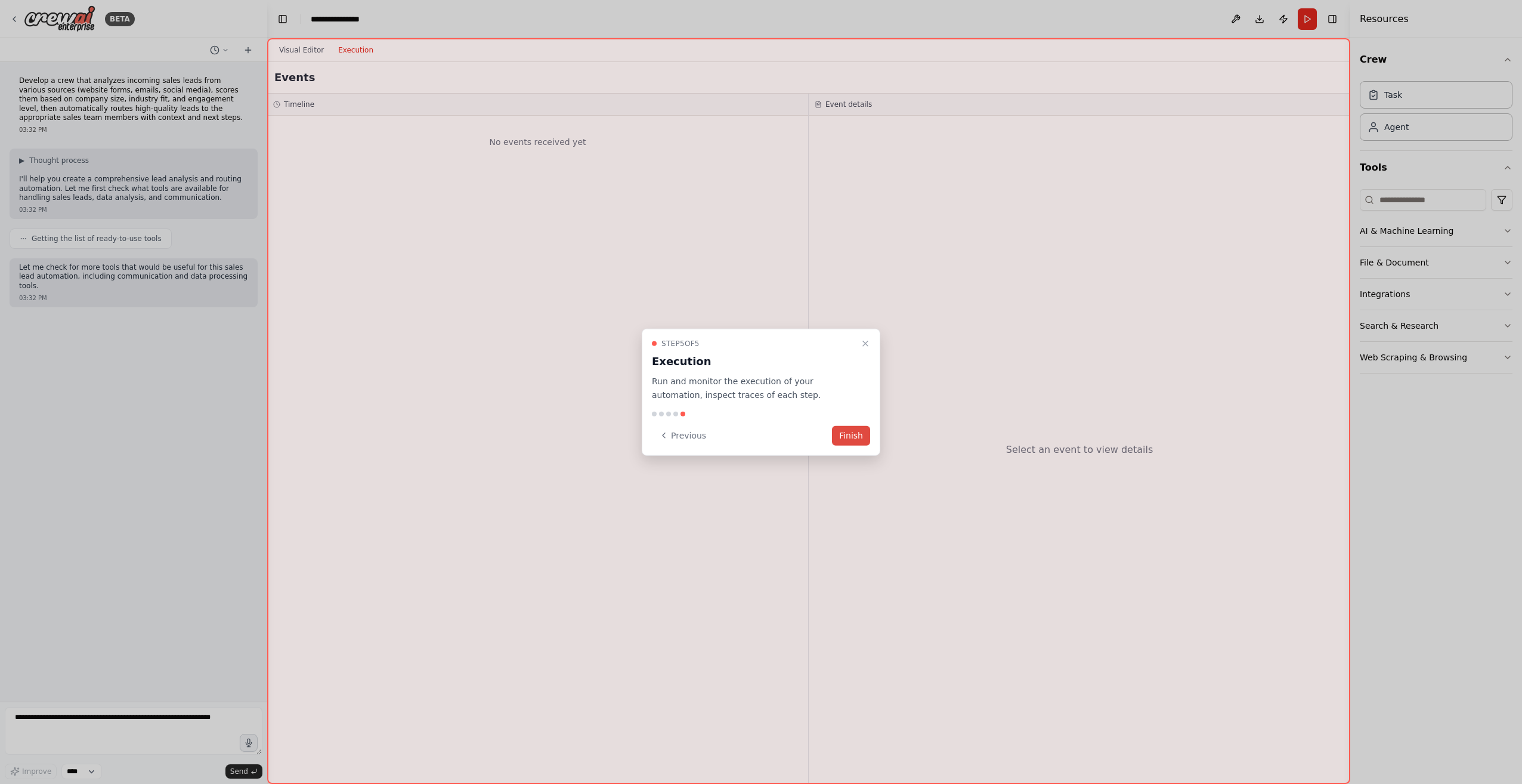
click at [855, 439] on button "Finish" at bounding box center [851, 435] width 38 height 20
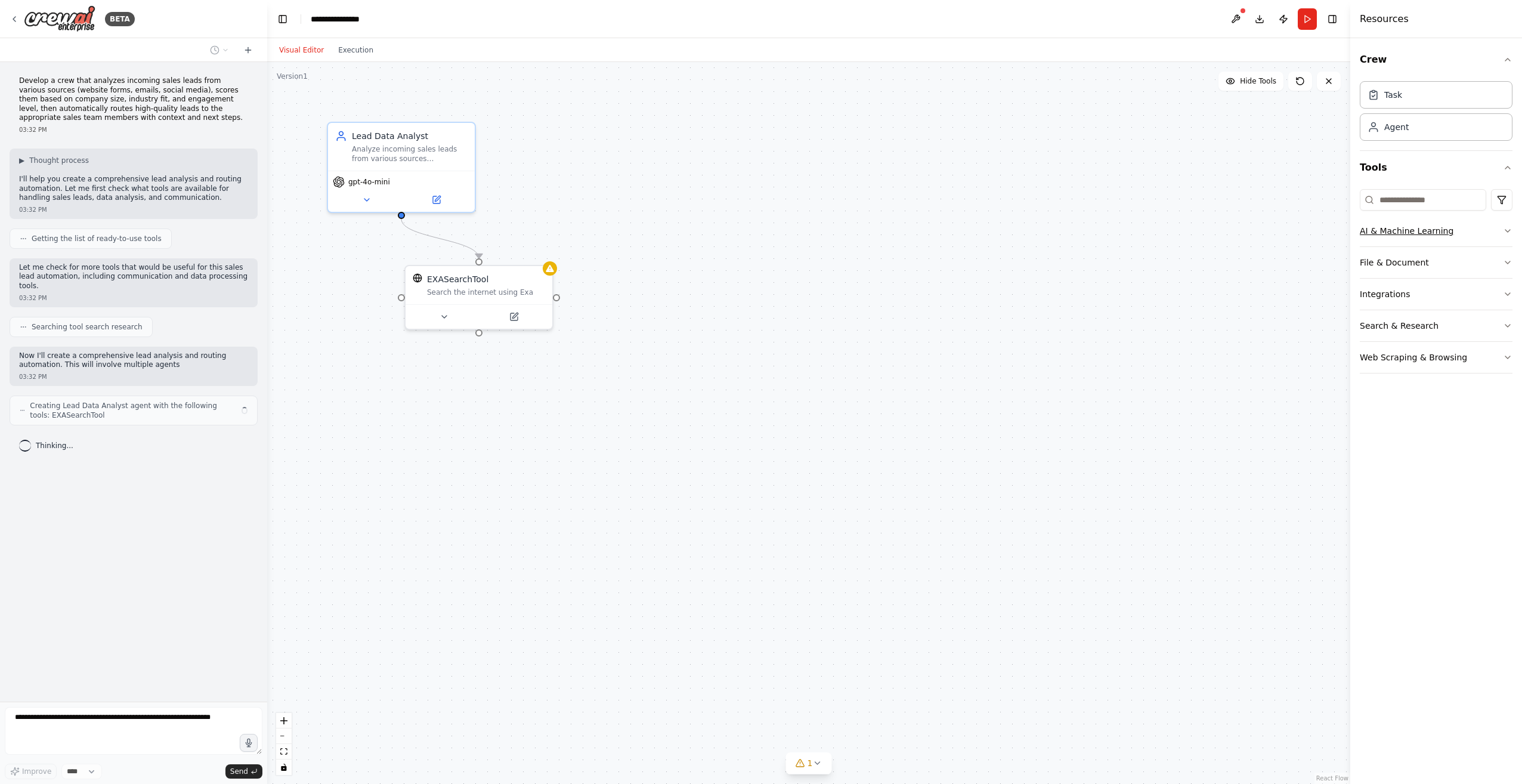
click at [1446, 223] on button "AI & Machine Learning" at bounding box center [1436, 230] width 152 height 31
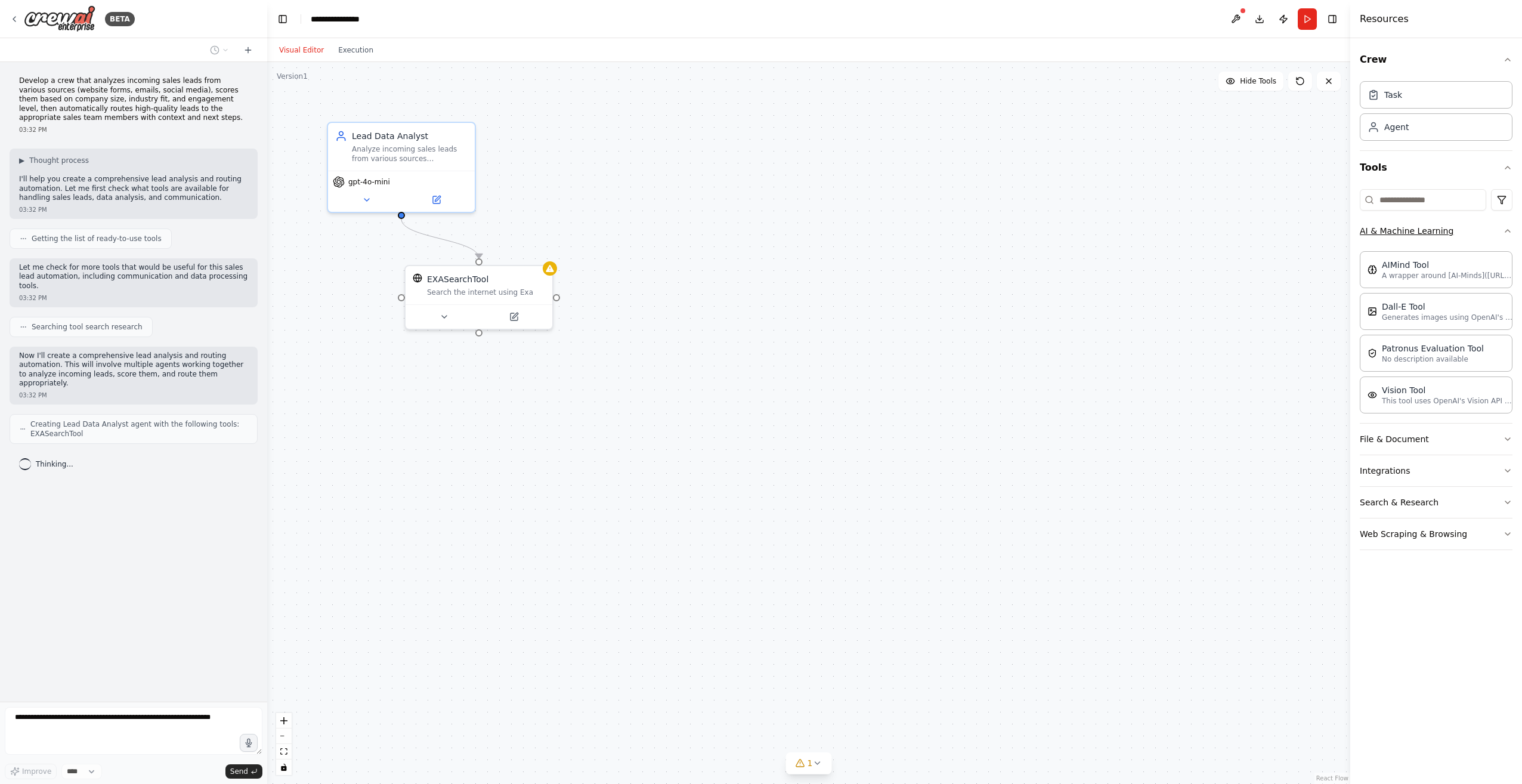
click at [1446, 223] on button "AI & Machine Learning" at bounding box center [1436, 230] width 152 height 31
click at [1428, 263] on button "File & Document" at bounding box center [1436, 262] width 152 height 31
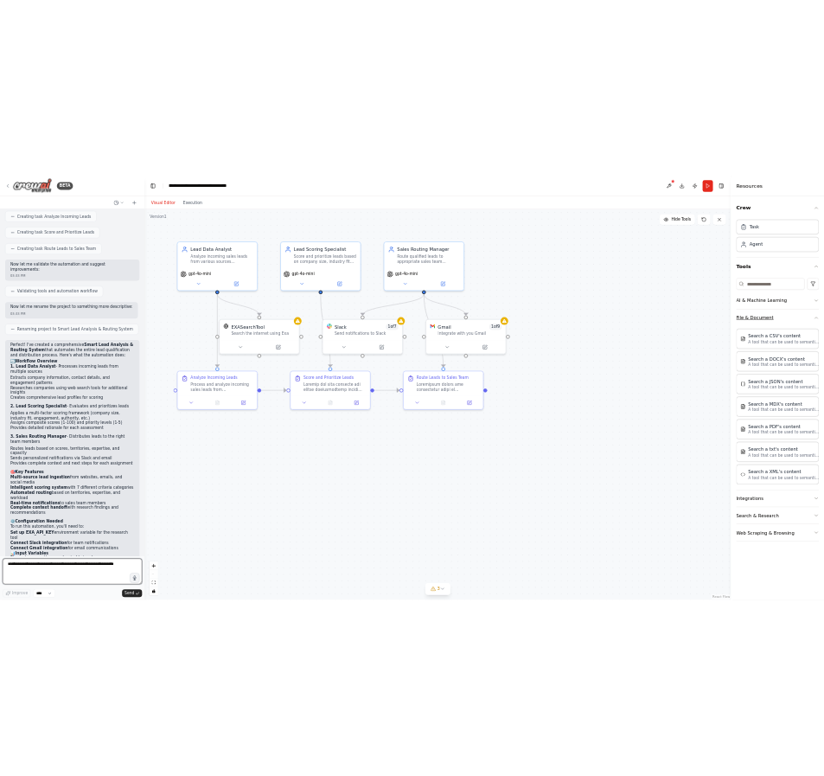
scroll to position [760, 0]
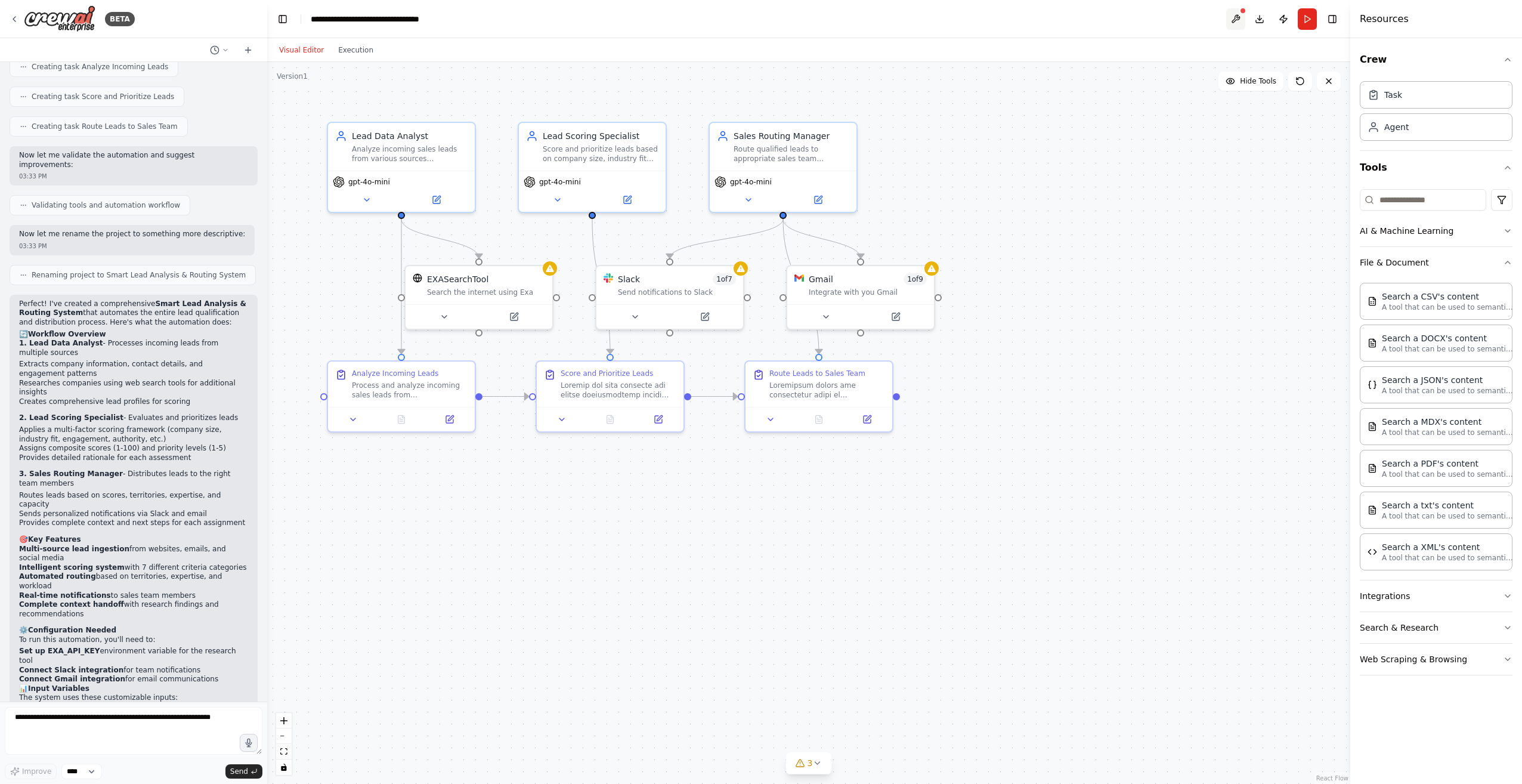
click at [1242, 21] on button at bounding box center [1236, 19] width 19 height 21
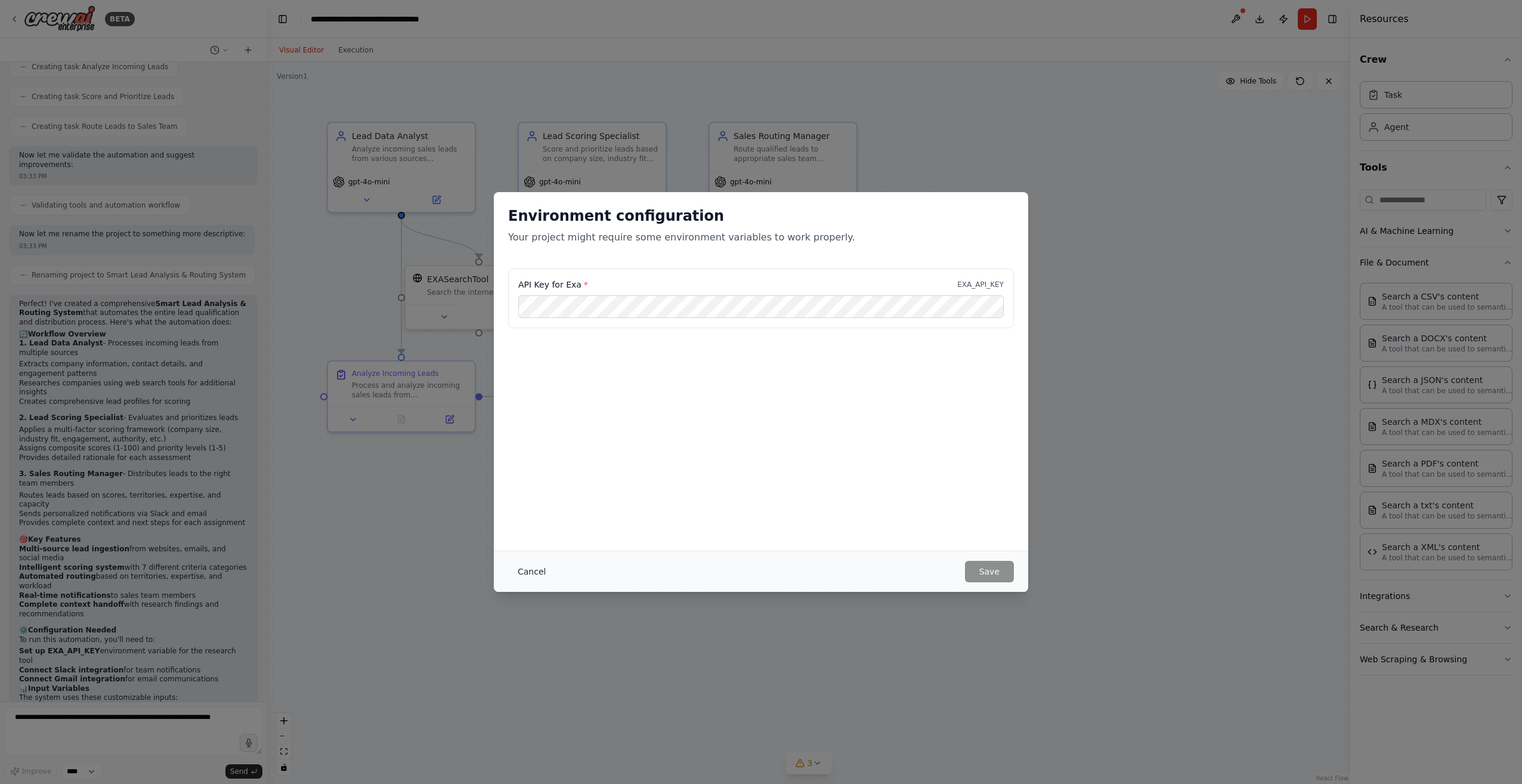
click at [528, 574] on button "Cancel" at bounding box center [532, 571] width 47 height 21
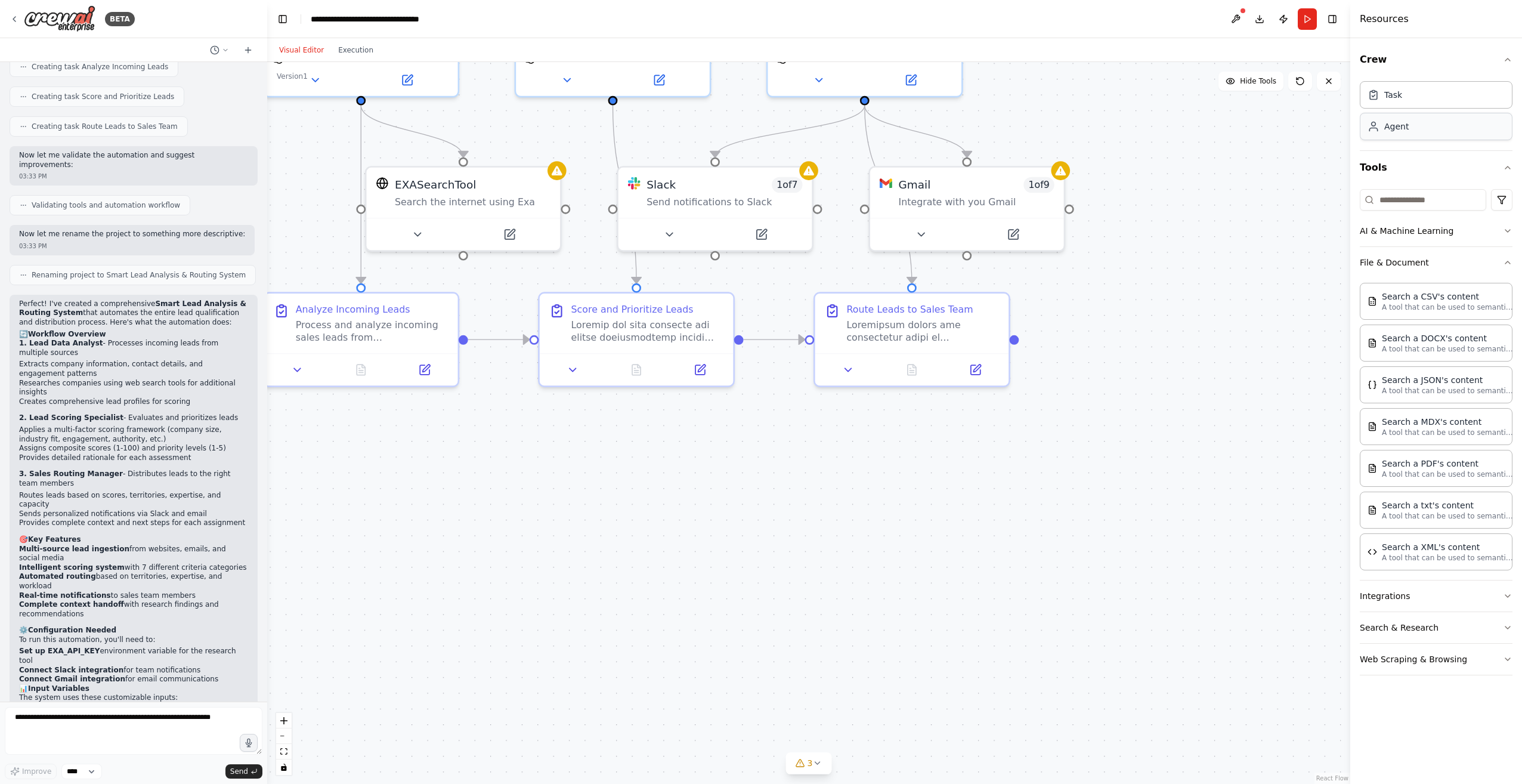
click at [1384, 129] on div "Agent" at bounding box center [1388, 126] width 41 height 12
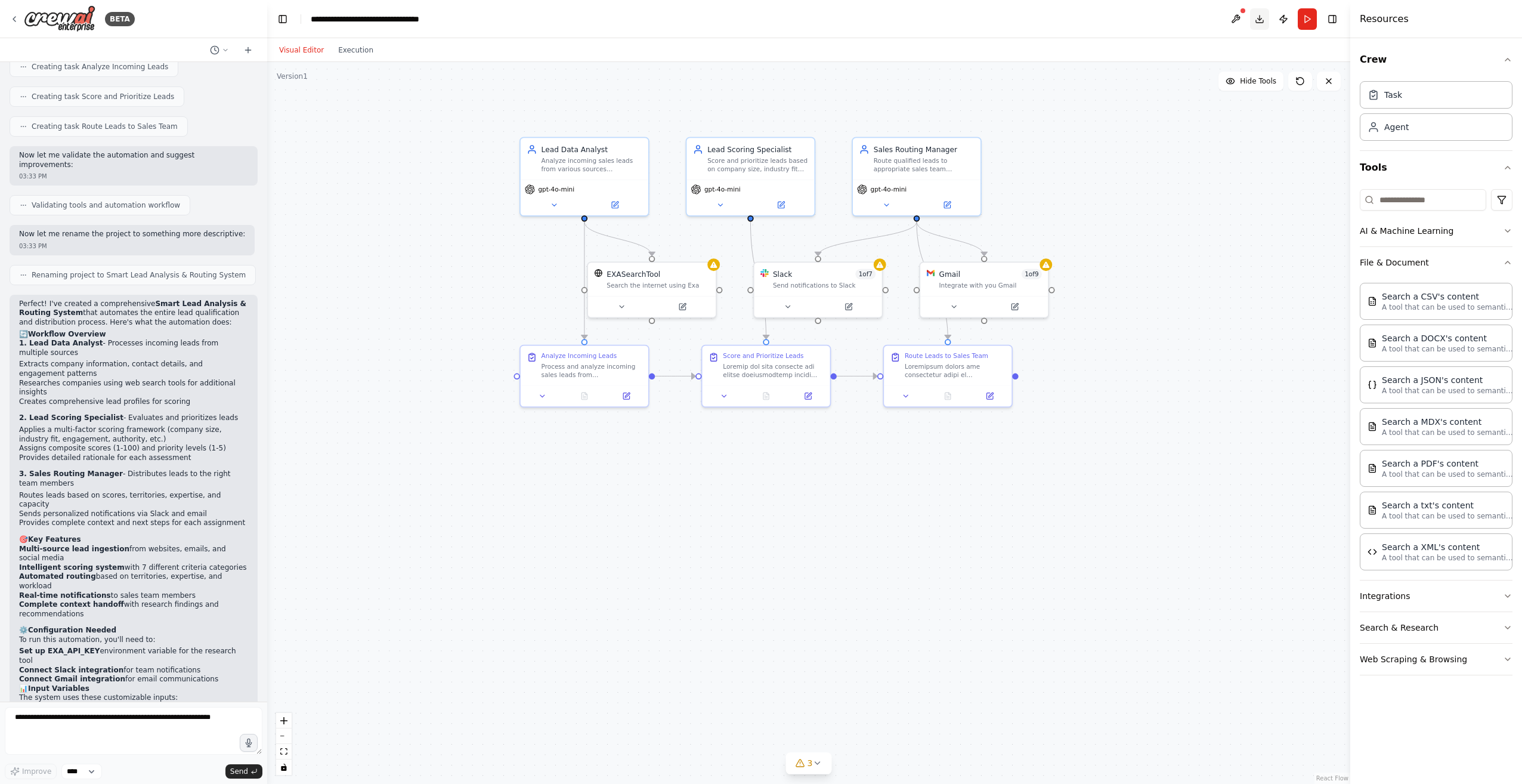
click at [1258, 18] on button "Download" at bounding box center [1260, 19] width 19 height 21
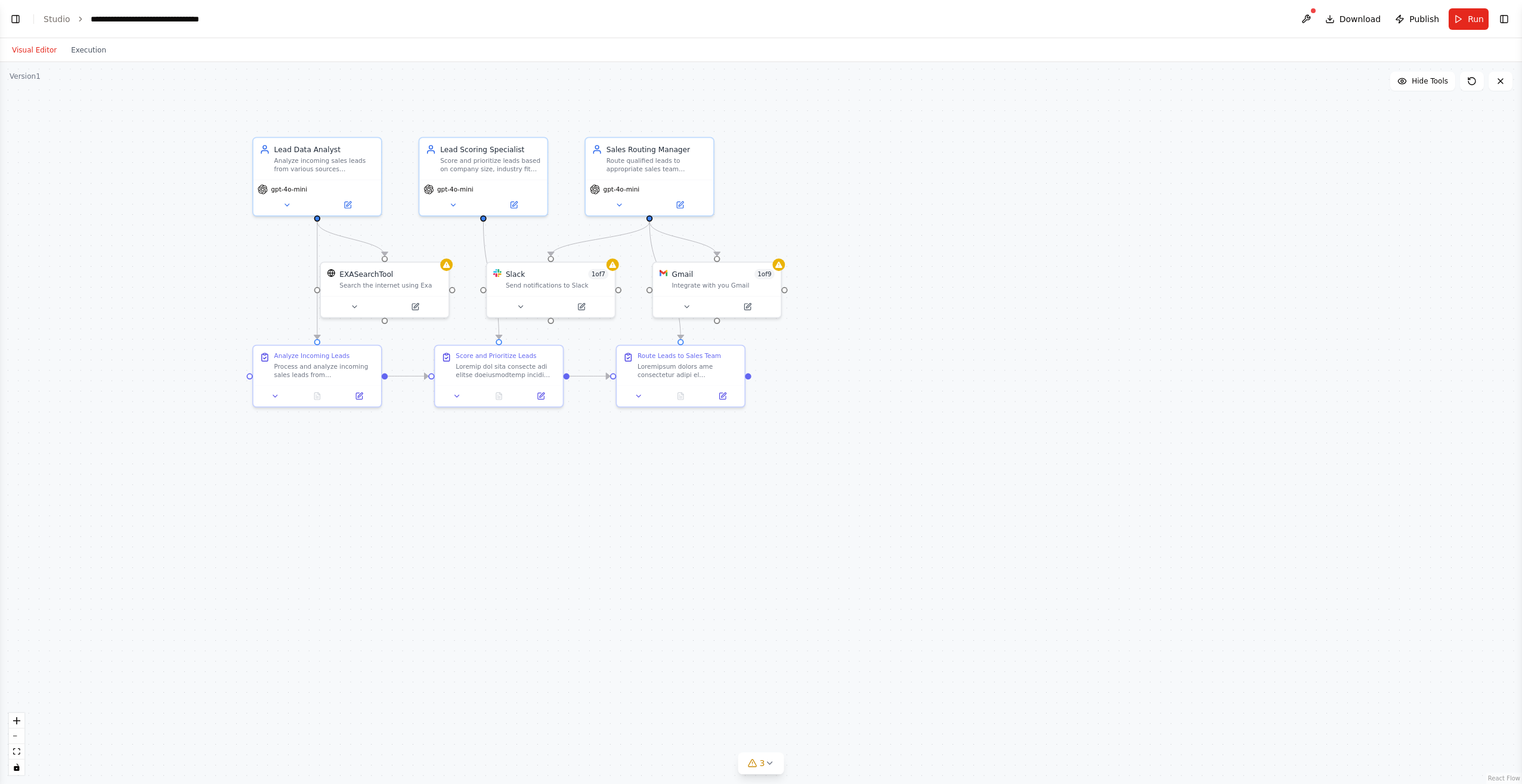
click at [1050, 214] on div ".deletable-edge-delete-btn { width: 20px; height: 20px; border: 0px solid #ffff…" at bounding box center [761, 423] width 1522 height 722
click at [1376, 19] on span "Download" at bounding box center [1361, 19] width 42 height 12
click at [46, 20] on link "Studio" at bounding box center [57, 19] width 27 height 10
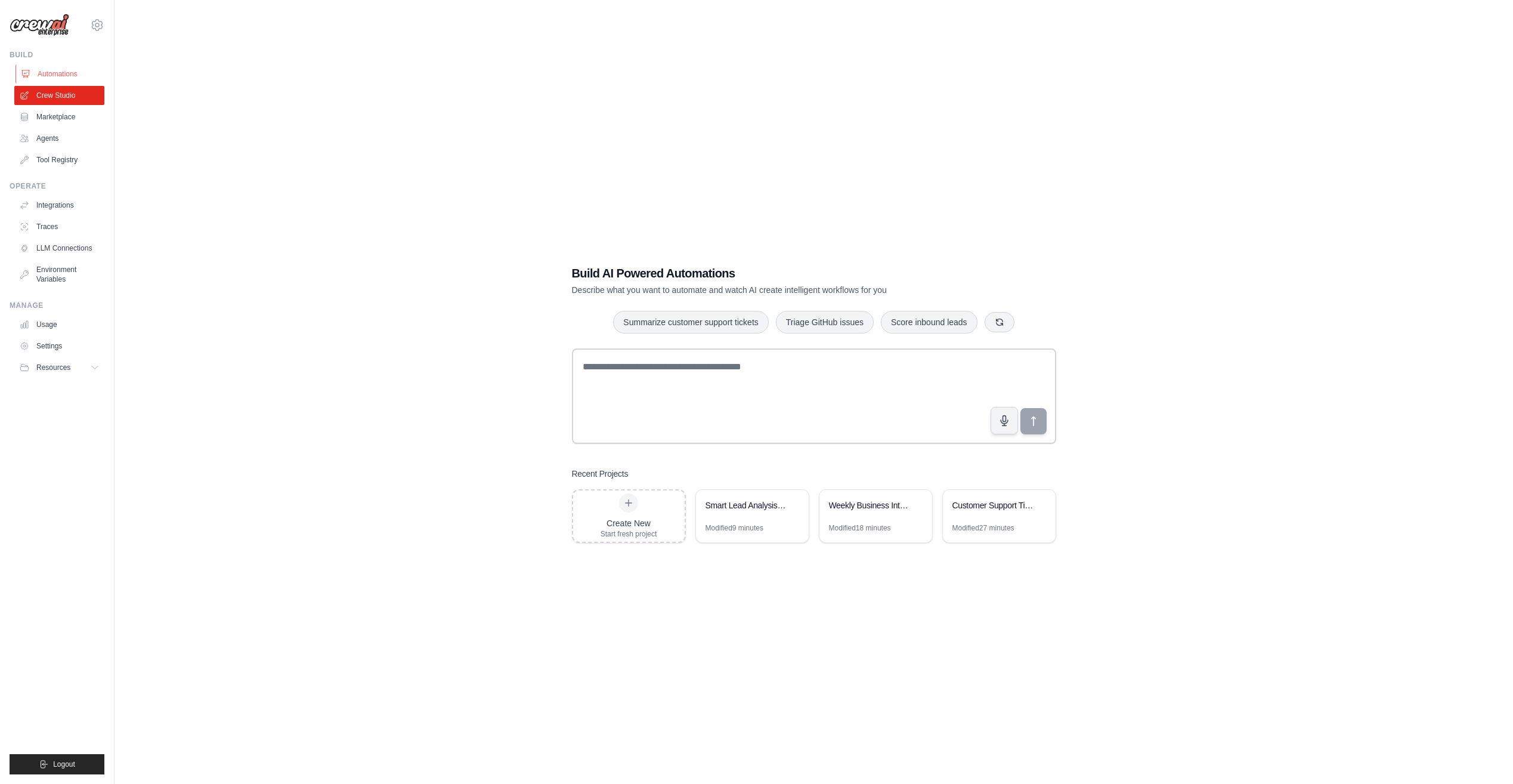
click at [53, 79] on link "Automations" at bounding box center [60, 74] width 90 height 19
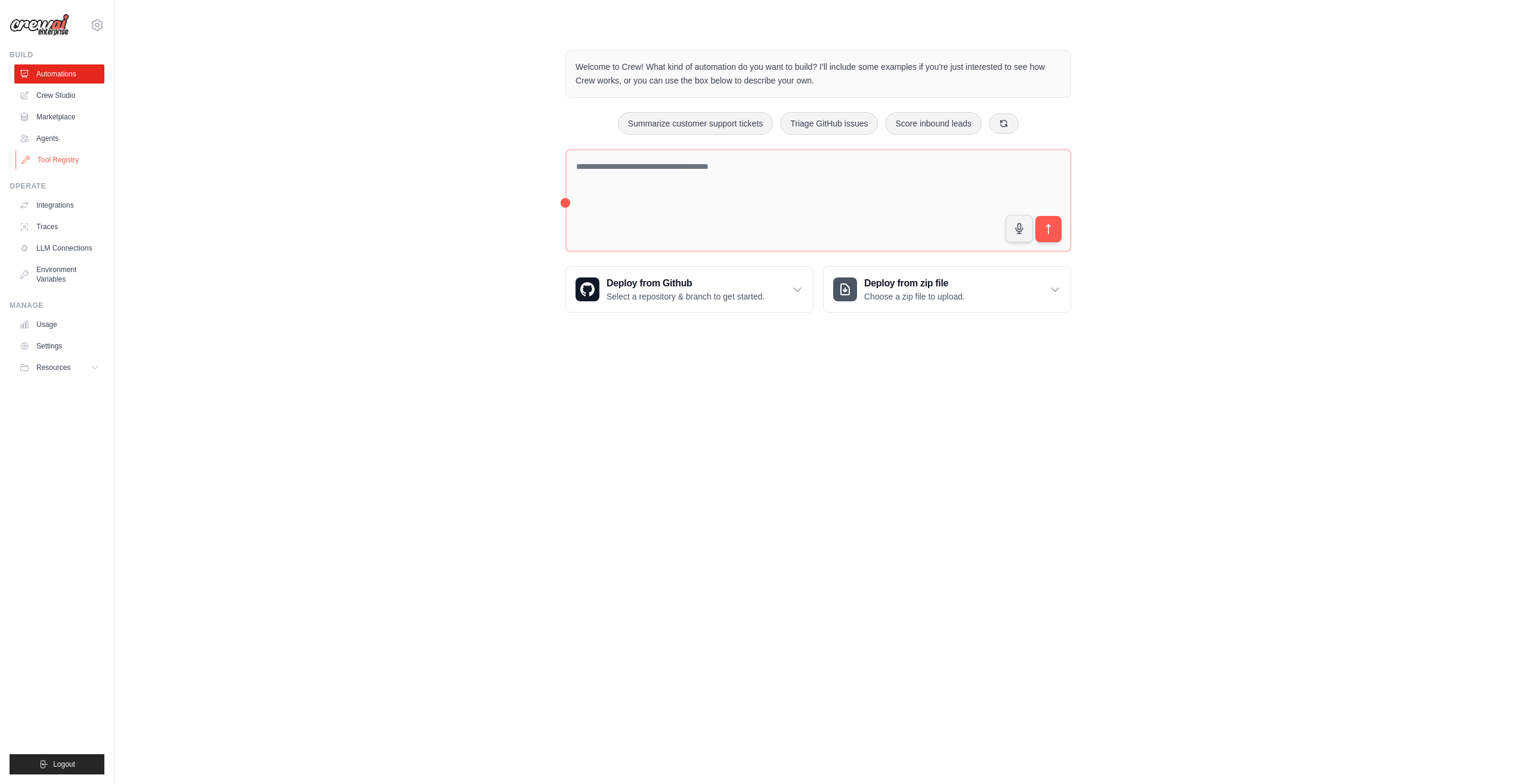
click at [74, 162] on link "Tool Registry" at bounding box center [60, 160] width 90 height 19
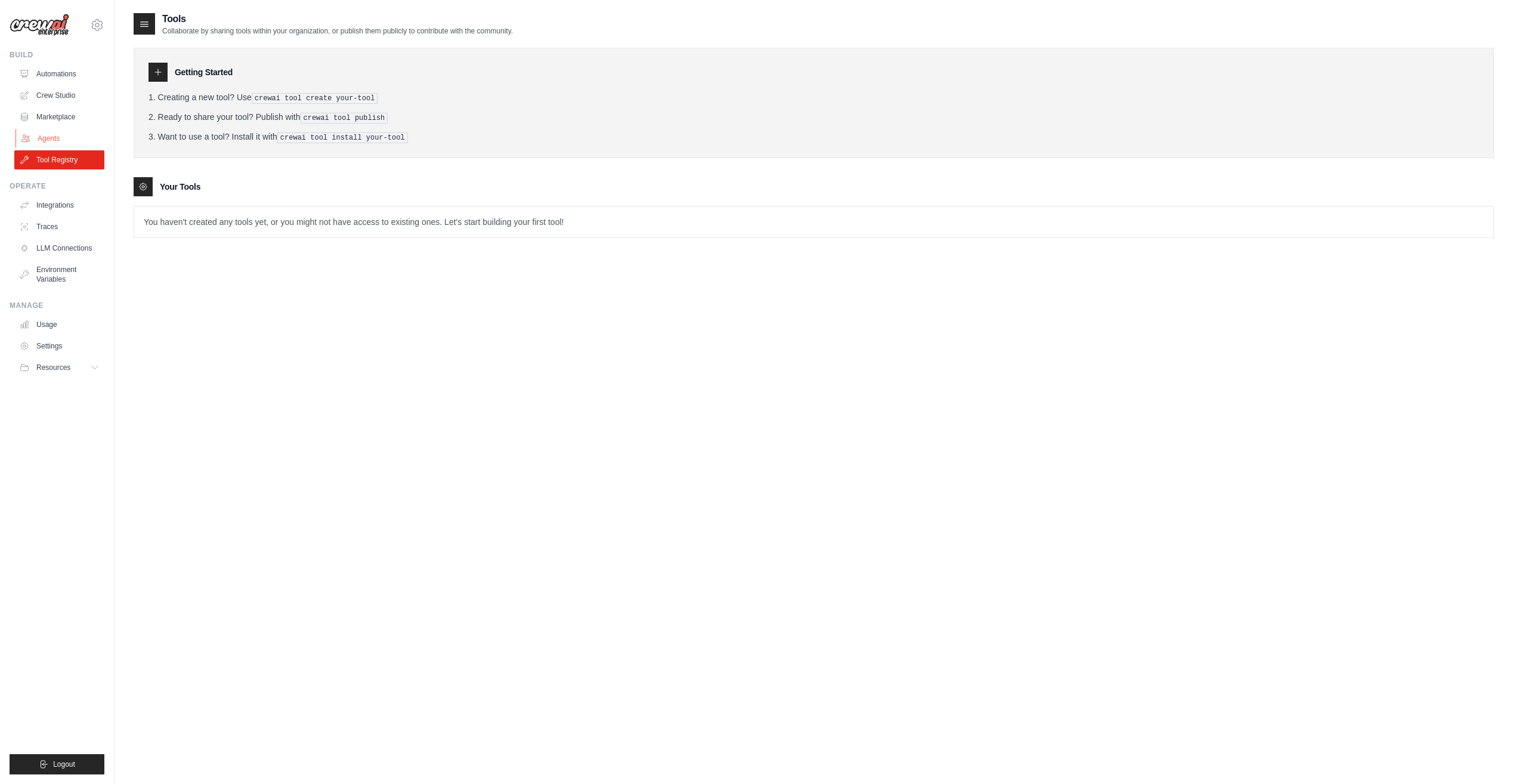
click at [68, 141] on link "Agents" at bounding box center [60, 139] width 90 height 19
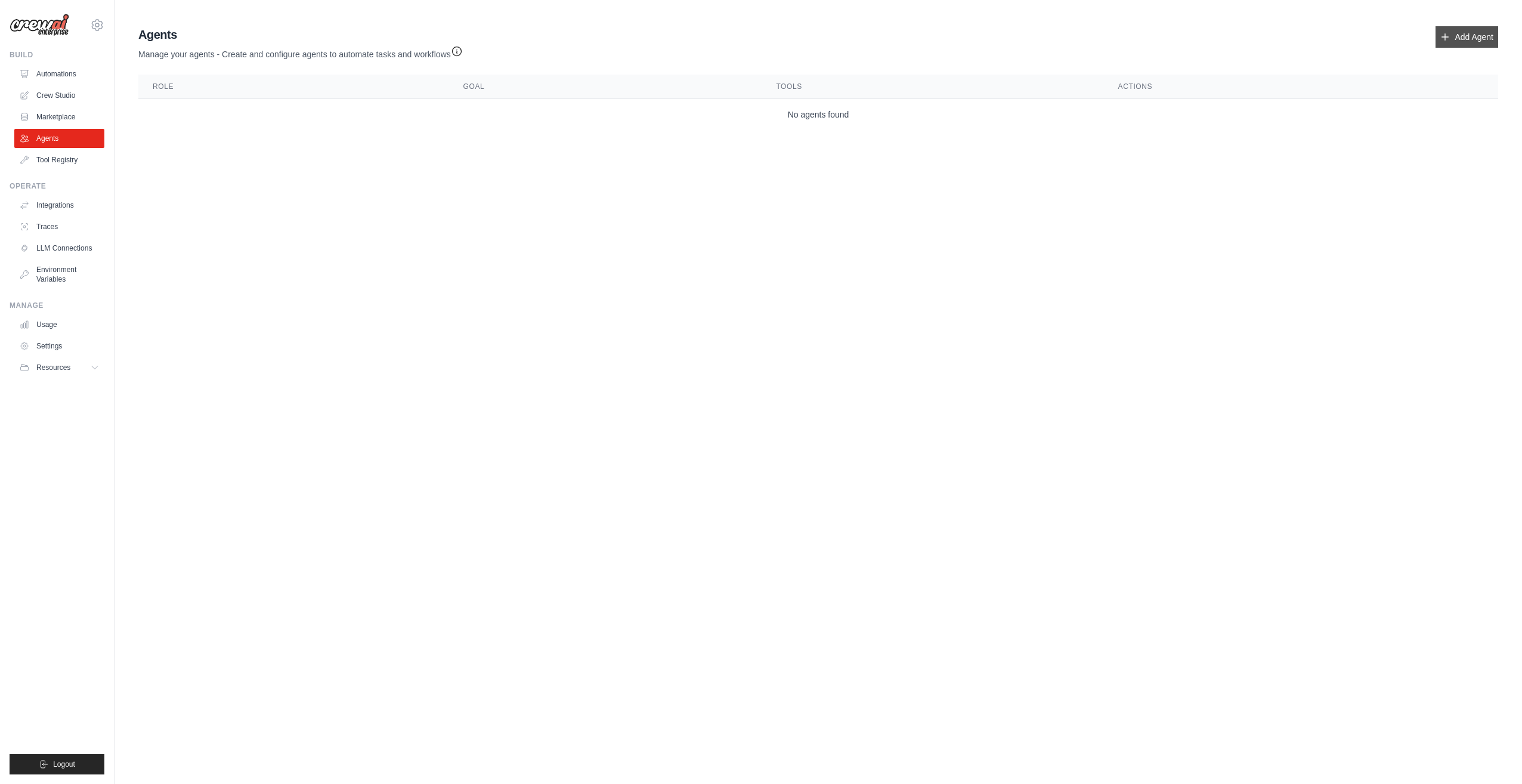
click at [1483, 34] on link "Add Agent" at bounding box center [1467, 37] width 63 height 21
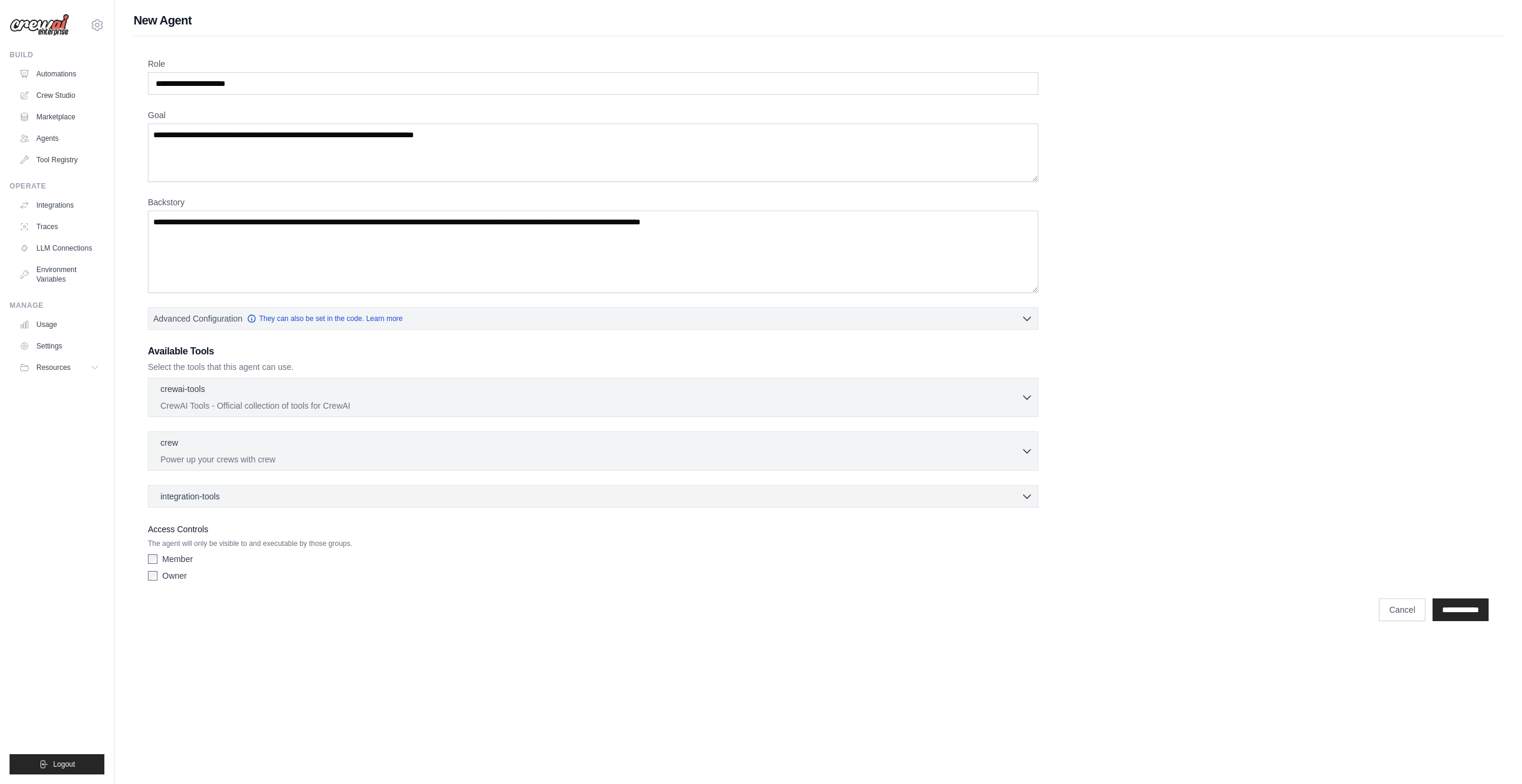
click at [1492, 601] on div "Role Goal [GEOGRAPHIC_DATA] Advanced Configuration They can also be set in the …" at bounding box center [819, 332] width 1370 height 592
click at [1485, 603] on input "**********" at bounding box center [1461, 610] width 56 height 23
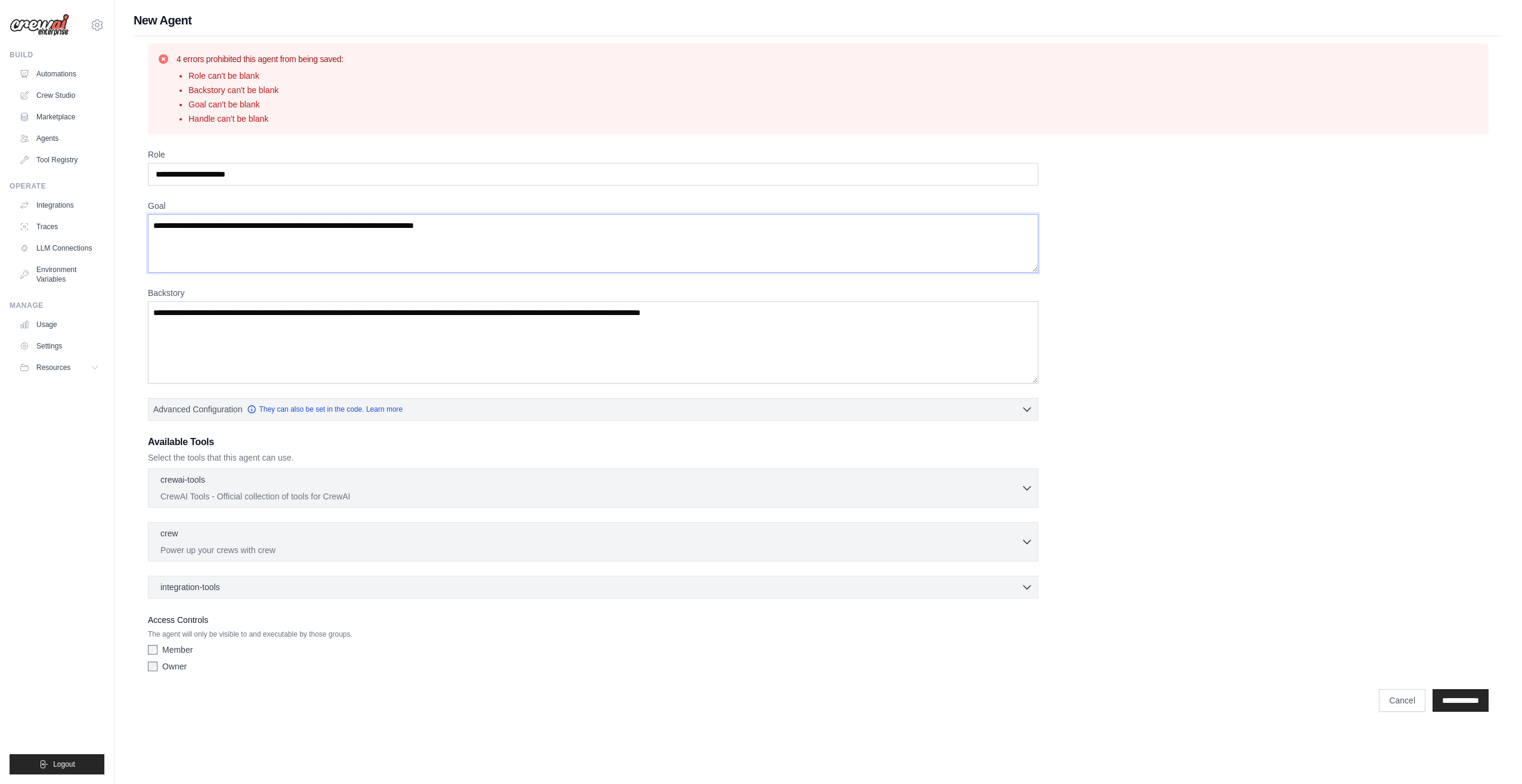
click at [270, 259] on textarea "Goal" at bounding box center [593, 243] width 890 height 59
click at [244, 170] on input "Role" at bounding box center [593, 174] width 890 height 23
click at [245, 320] on textarea "Backstory" at bounding box center [593, 342] width 890 height 82
click at [1440, 704] on input "**********" at bounding box center [1461, 700] width 56 height 23
click at [1023, 494] on button "crewai-tools 0 selected CrewAI Tools - Official collection of tools for CrewAI" at bounding box center [593, 488] width 880 height 29
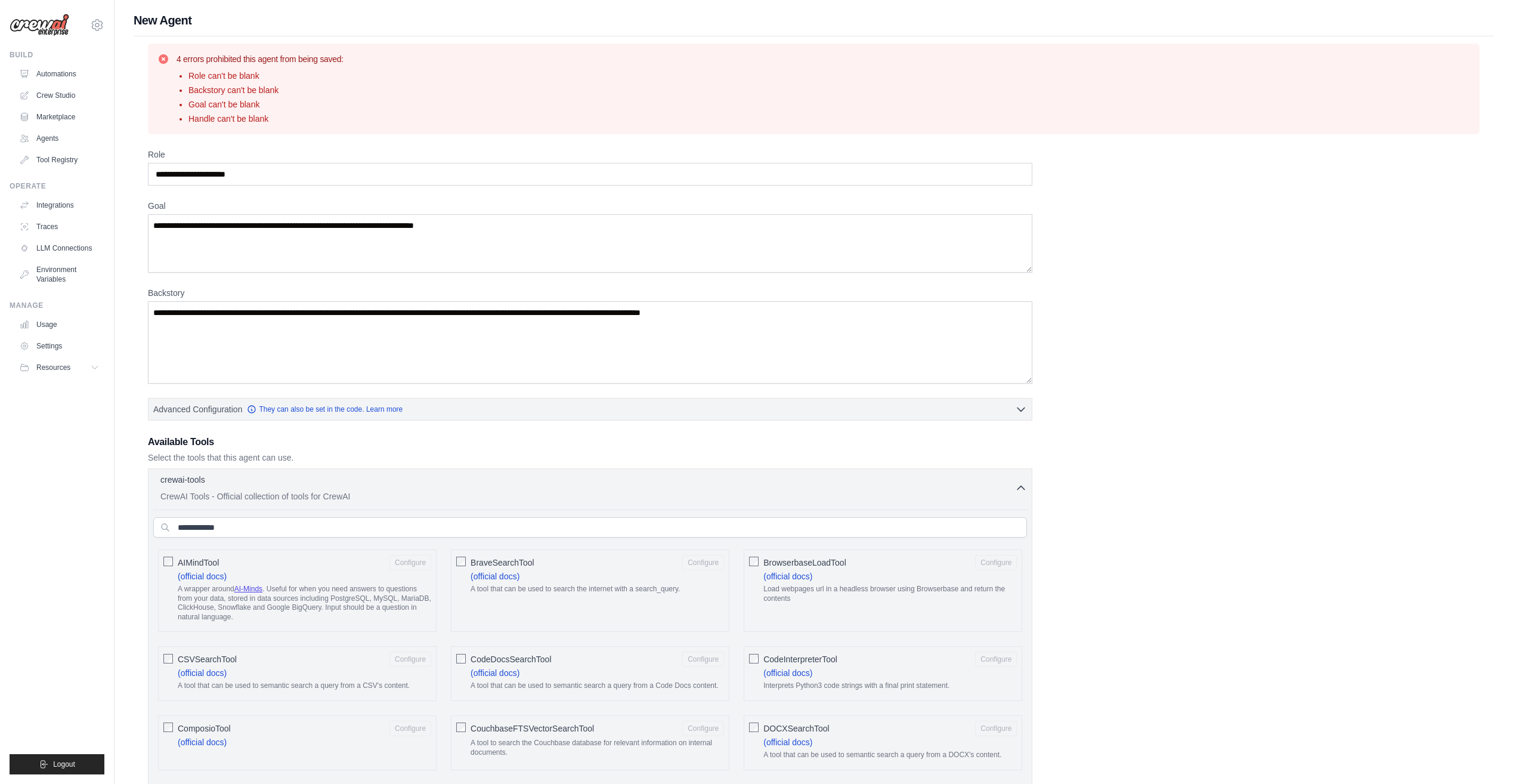
click at [160, 662] on div "CSVSearchTool Configure (official docs) A tool that can be used to semantic sea…" at bounding box center [297, 674] width 279 height 55
click at [61, 628] on ul "Build Automations Crew Studio Marketplace Agents" at bounding box center [57, 412] width 95 height 724
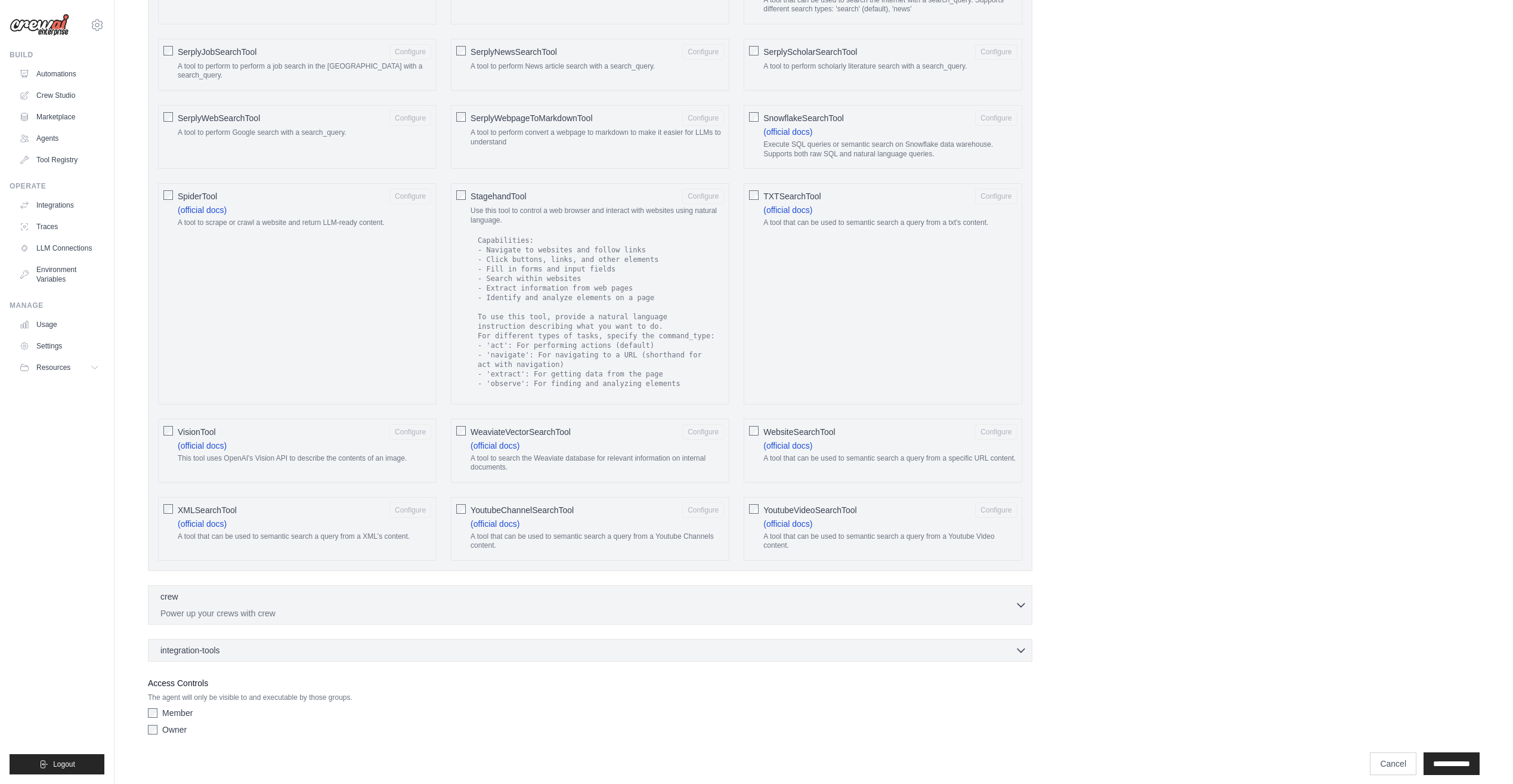
scroll to position [1733, 0]
click at [477, 614] on div "crew 0 selected Power up your crews with crew Crew" at bounding box center [590, 604] width 885 height 39
click at [1007, 606] on p "Power up your crews with crew" at bounding box center [588, 612] width 854 height 12
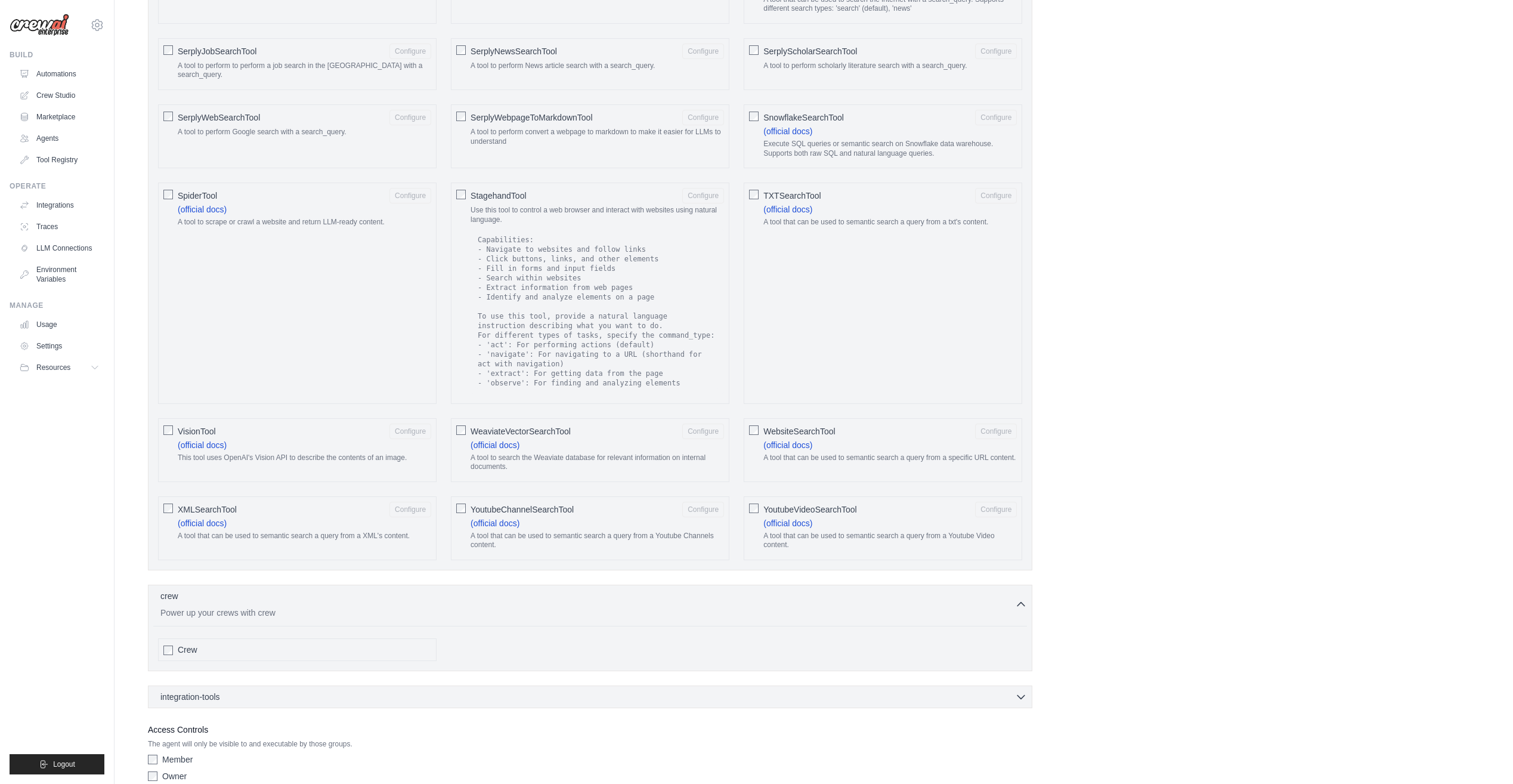
click at [174, 639] on div "Crew" at bounding box center [297, 649] width 279 height 23
click at [272, 690] on div "integration-tools 0 selected" at bounding box center [594, 696] width 867 height 12
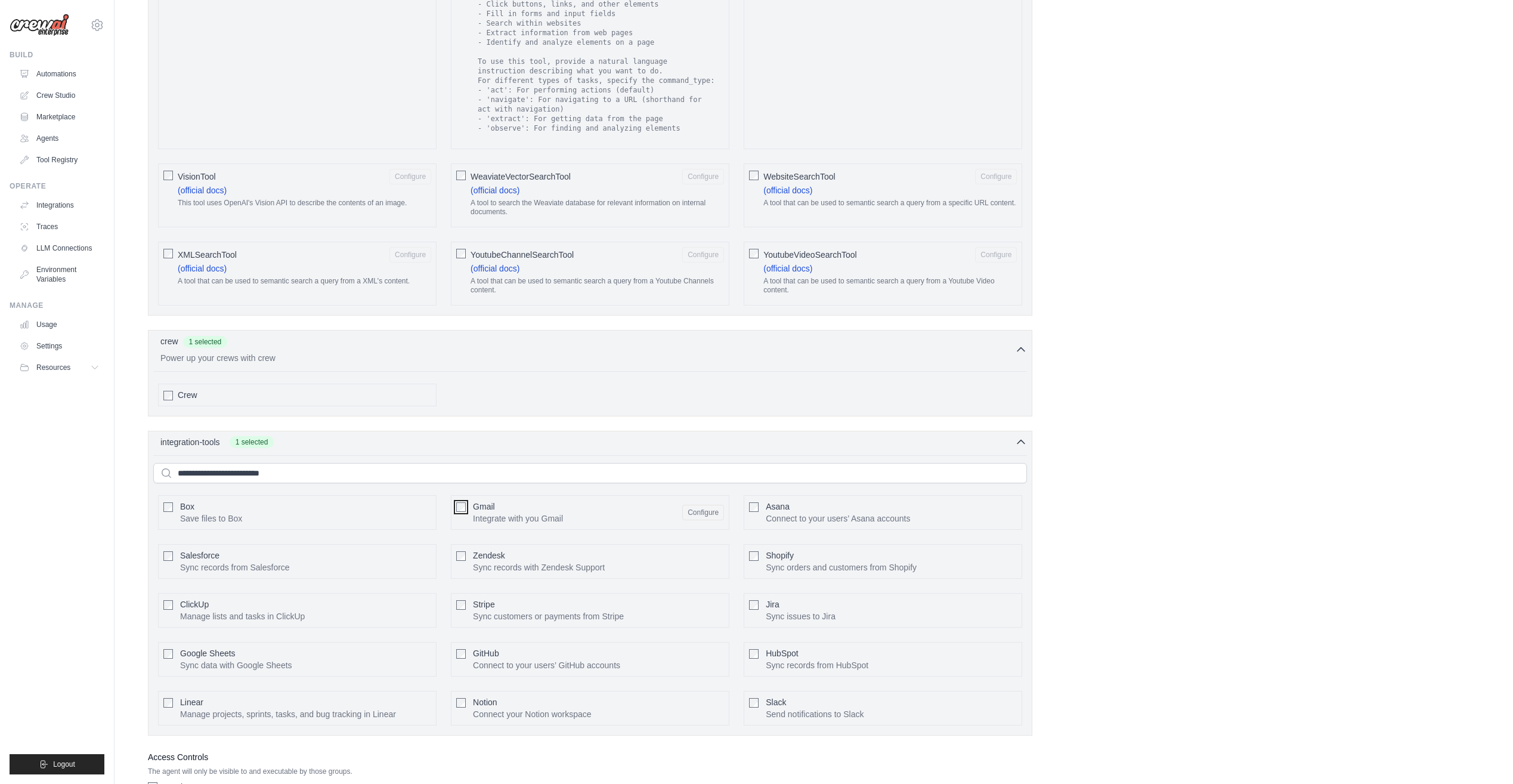
scroll to position [2062, 0]
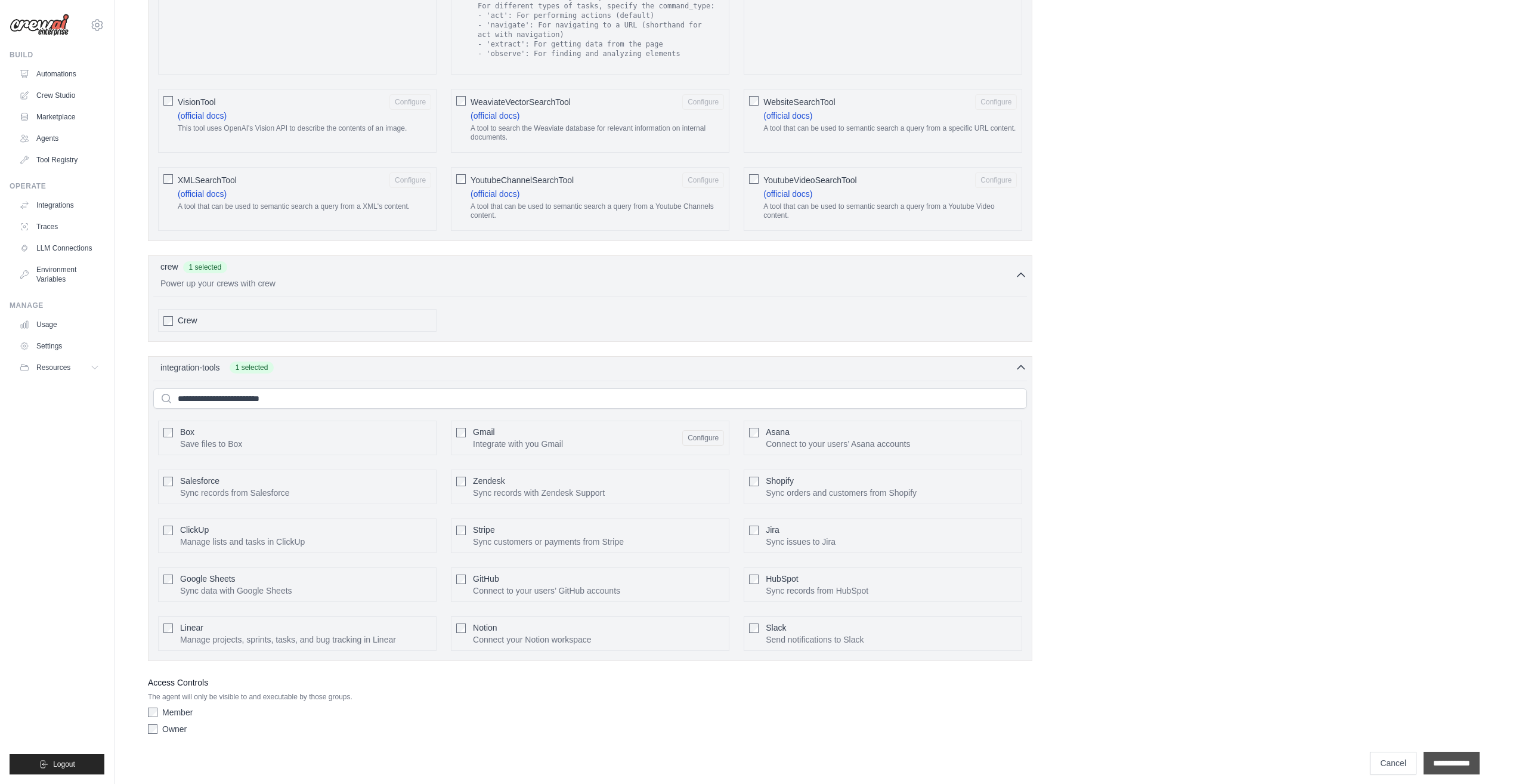
click at [1443, 762] on input "**********" at bounding box center [1452, 763] width 56 height 23
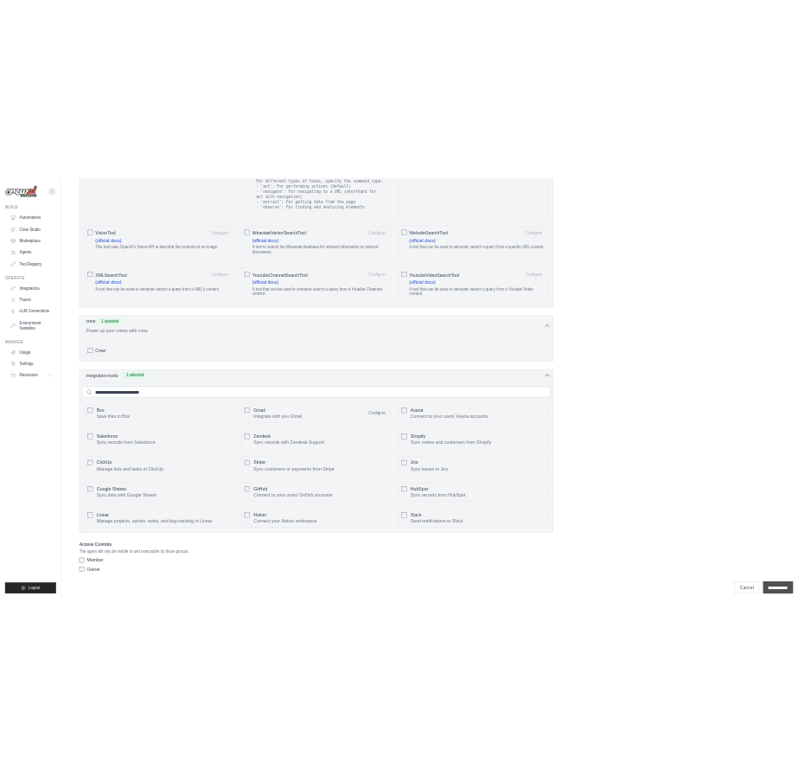
scroll to position [0, 0]
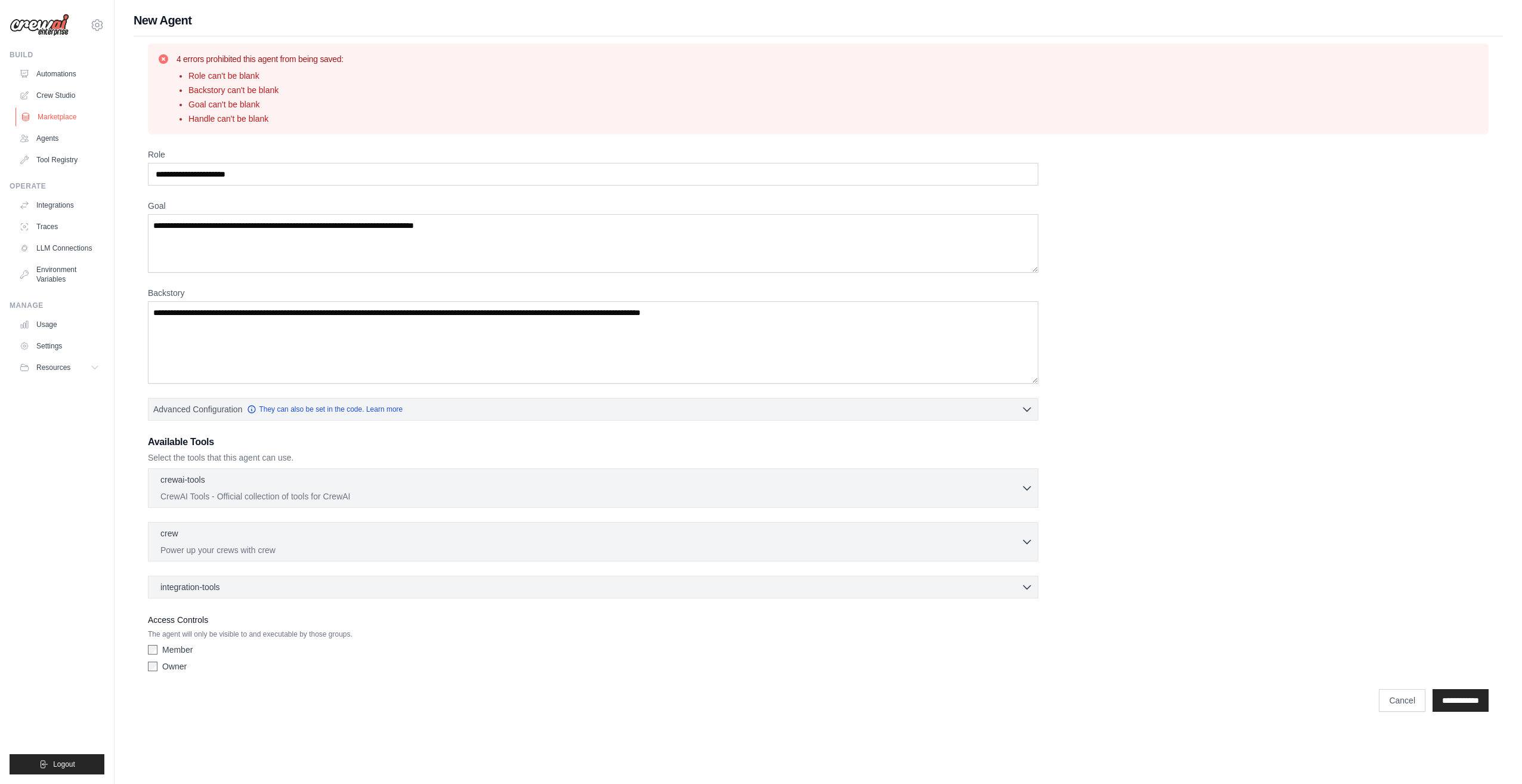
click at [59, 117] on link "Marketplace" at bounding box center [60, 117] width 90 height 19
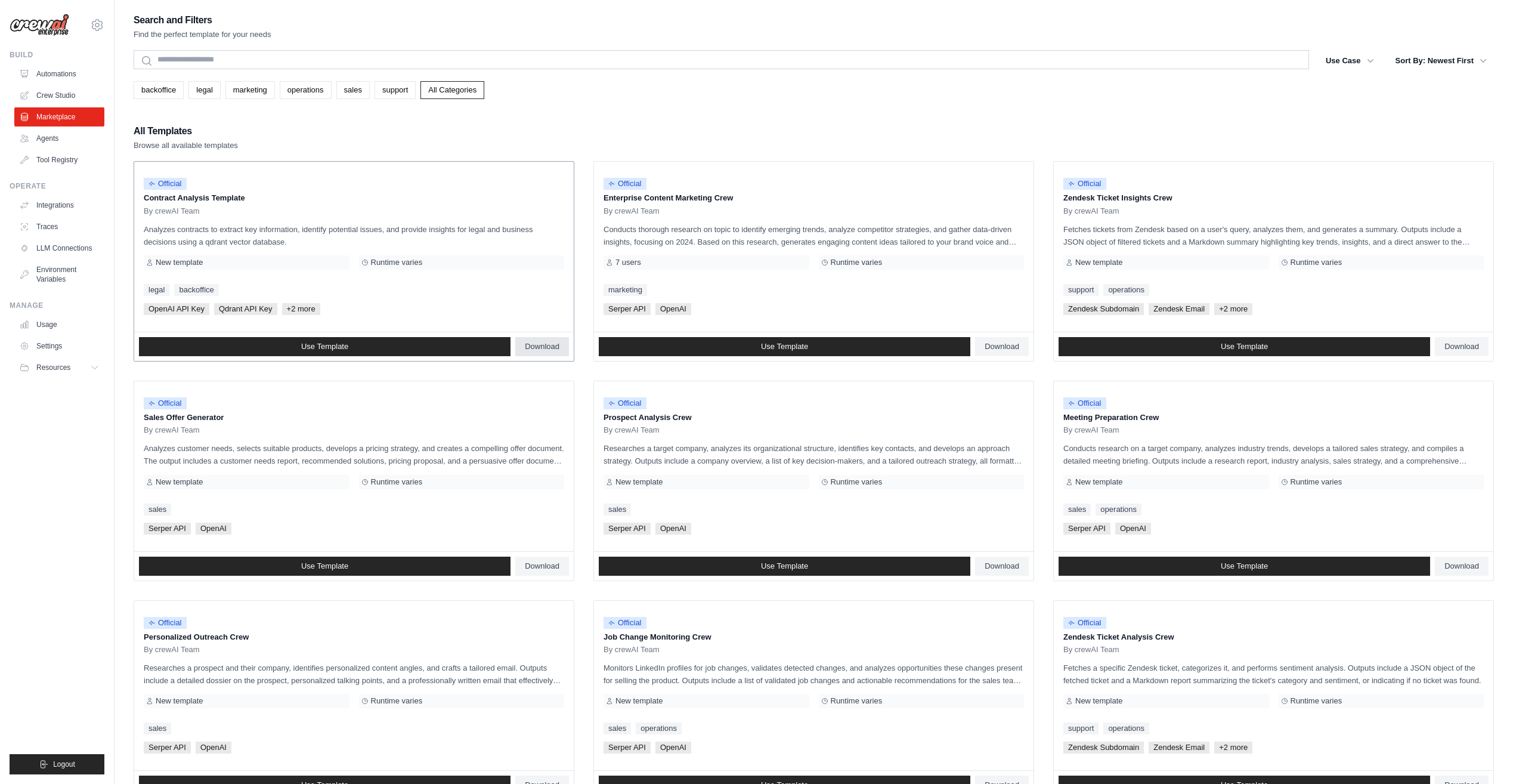
click at [555, 345] on span "Download" at bounding box center [542, 347] width 34 height 10
